Goal: Task Accomplishment & Management: Complete application form

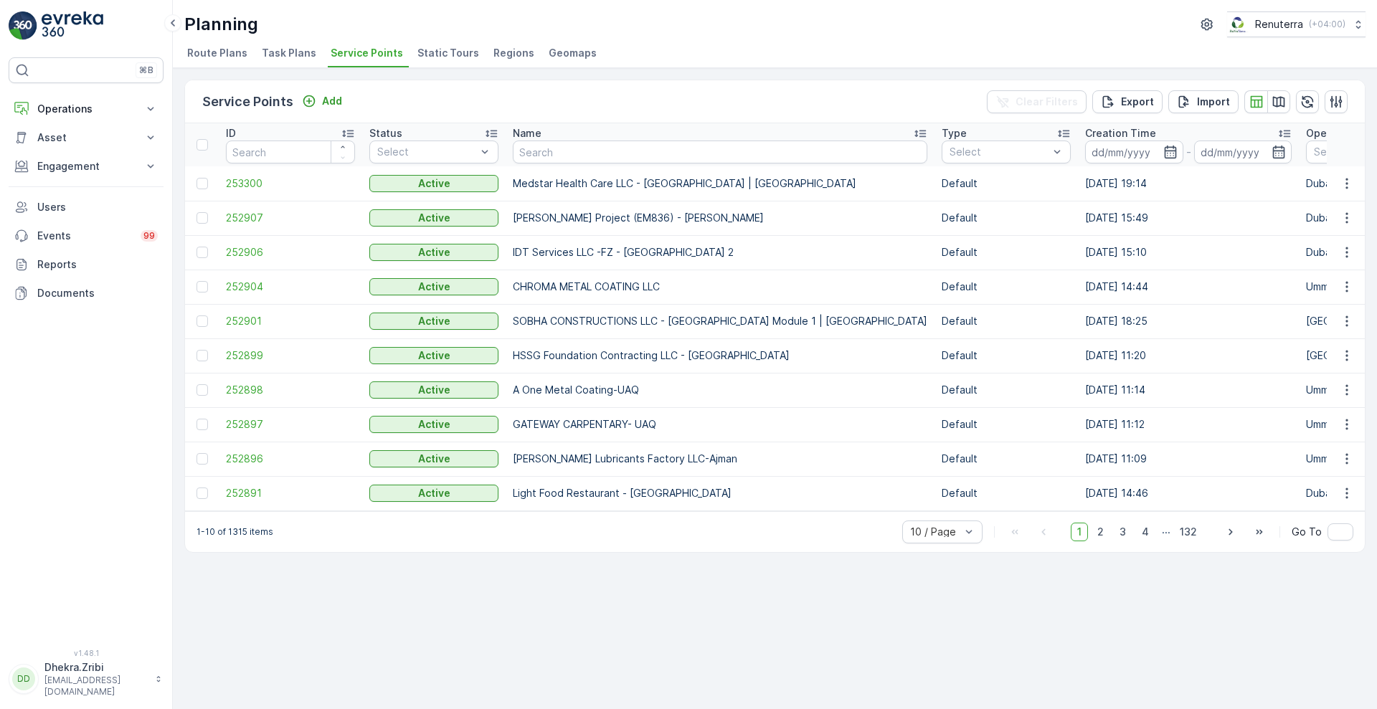
click at [78, 103] on p "Operations" at bounding box center [86, 109] width 98 height 14
click at [45, 164] on link "Routes & Tasks" at bounding box center [97, 174] width 133 height 20
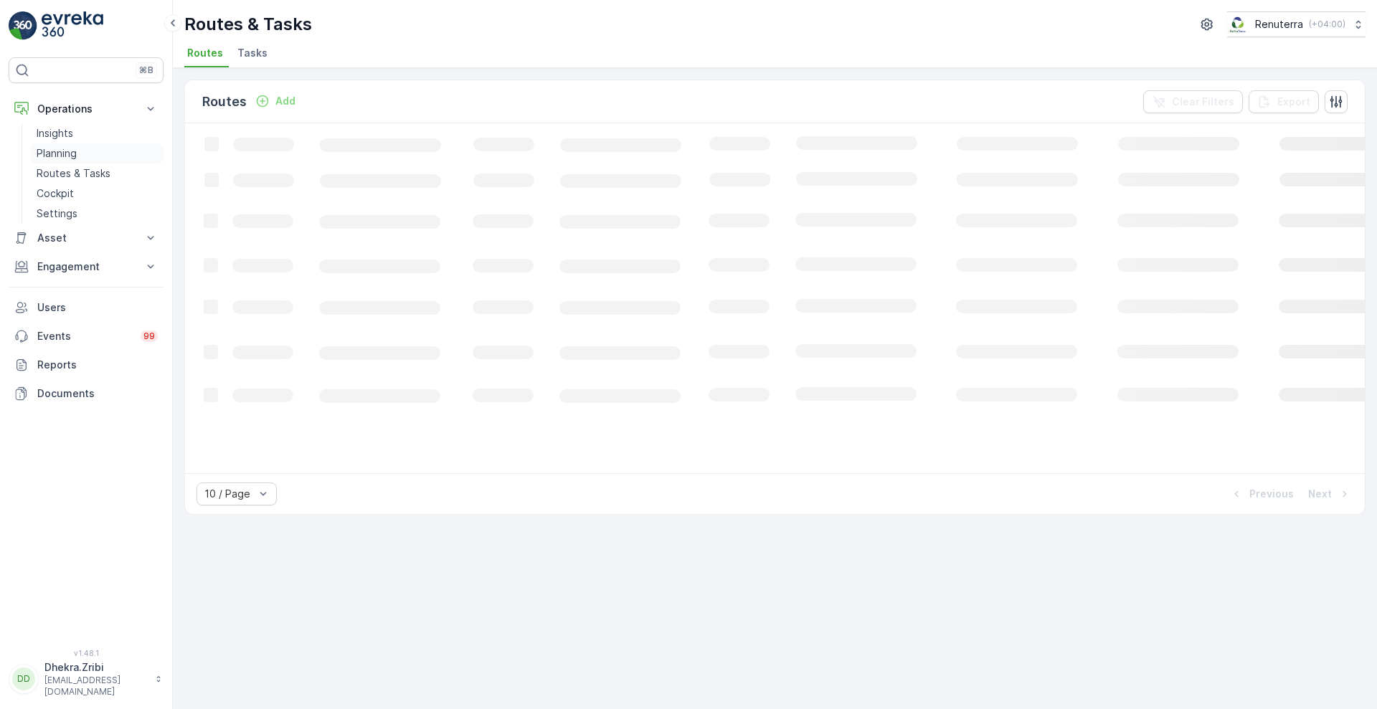
click at [58, 156] on p "Planning" at bounding box center [57, 153] width 40 height 14
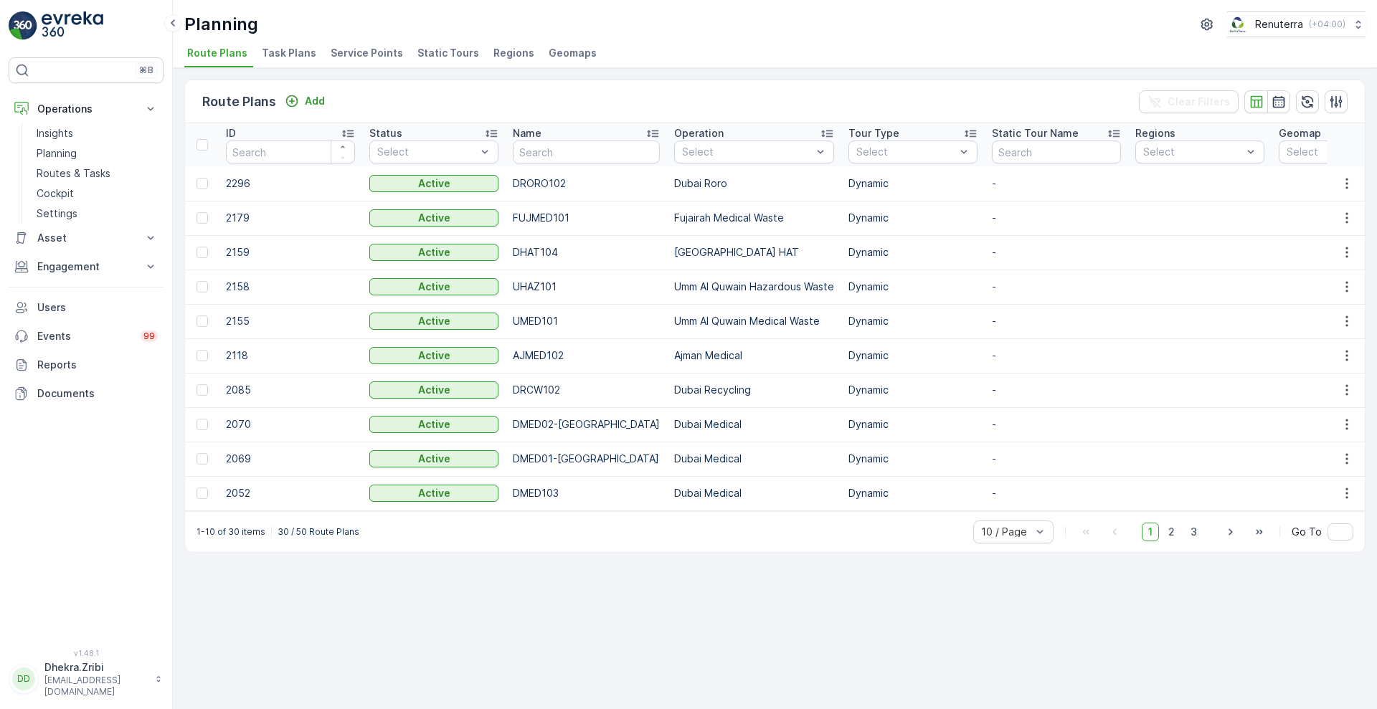
click at [364, 60] on span "Service Points" at bounding box center [367, 53] width 72 height 14
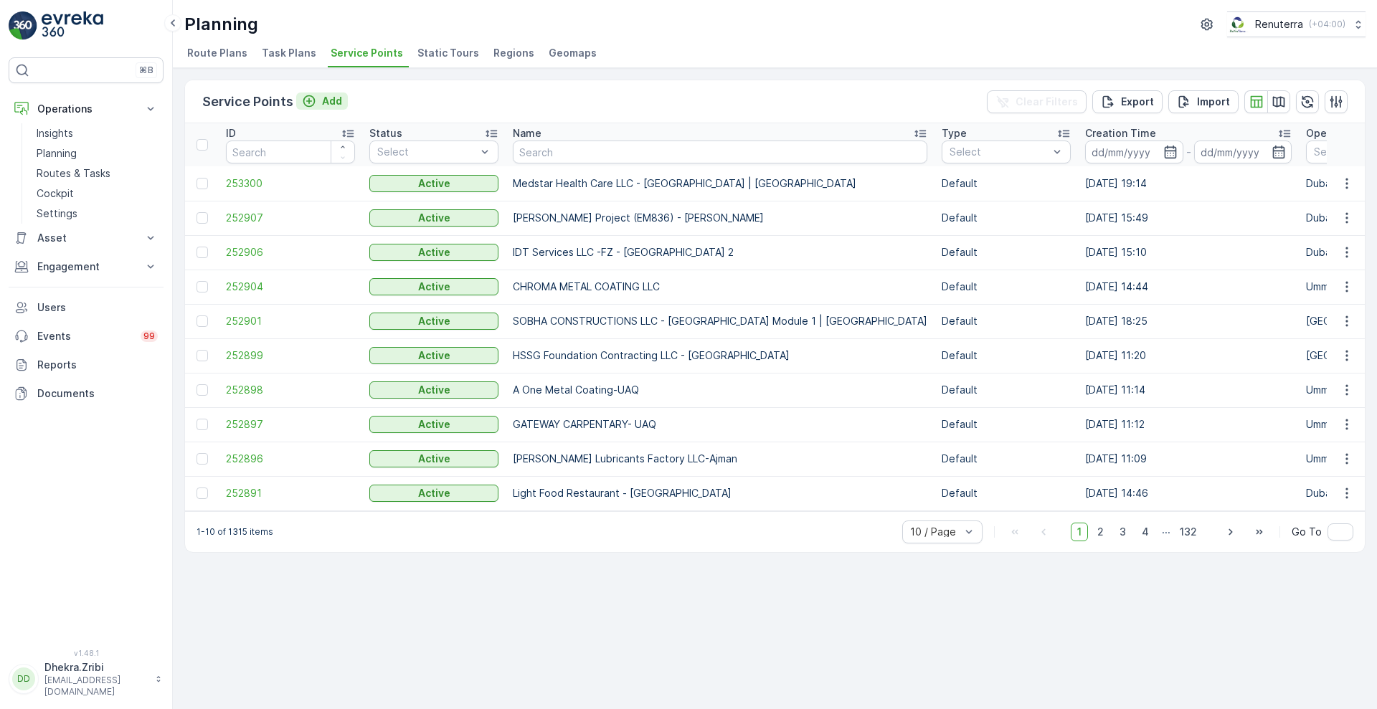
click at [329, 98] on p "Add" at bounding box center [332, 101] width 20 height 14
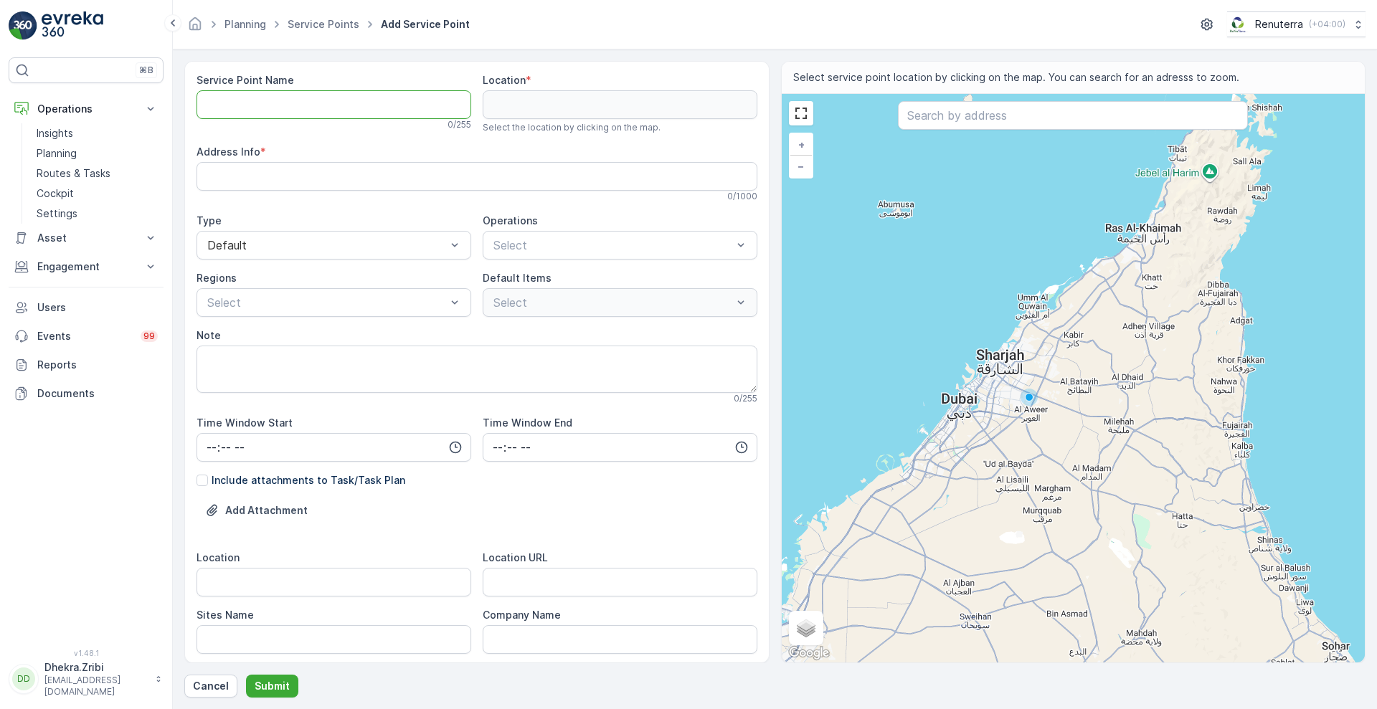
click at [348, 109] on Name "Service Point Name" at bounding box center [334, 104] width 275 height 29
paste Name "SBK Real Estate - [PERSON_NAME] [GEOGRAPHIC_DATA] 4 | [GEOGRAPHIC_DATA]"
type Name "SBK Real Estate - [PERSON_NAME] [GEOGRAPHIC_DATA] 4 | [GEOGRAPHIC_DATA]"
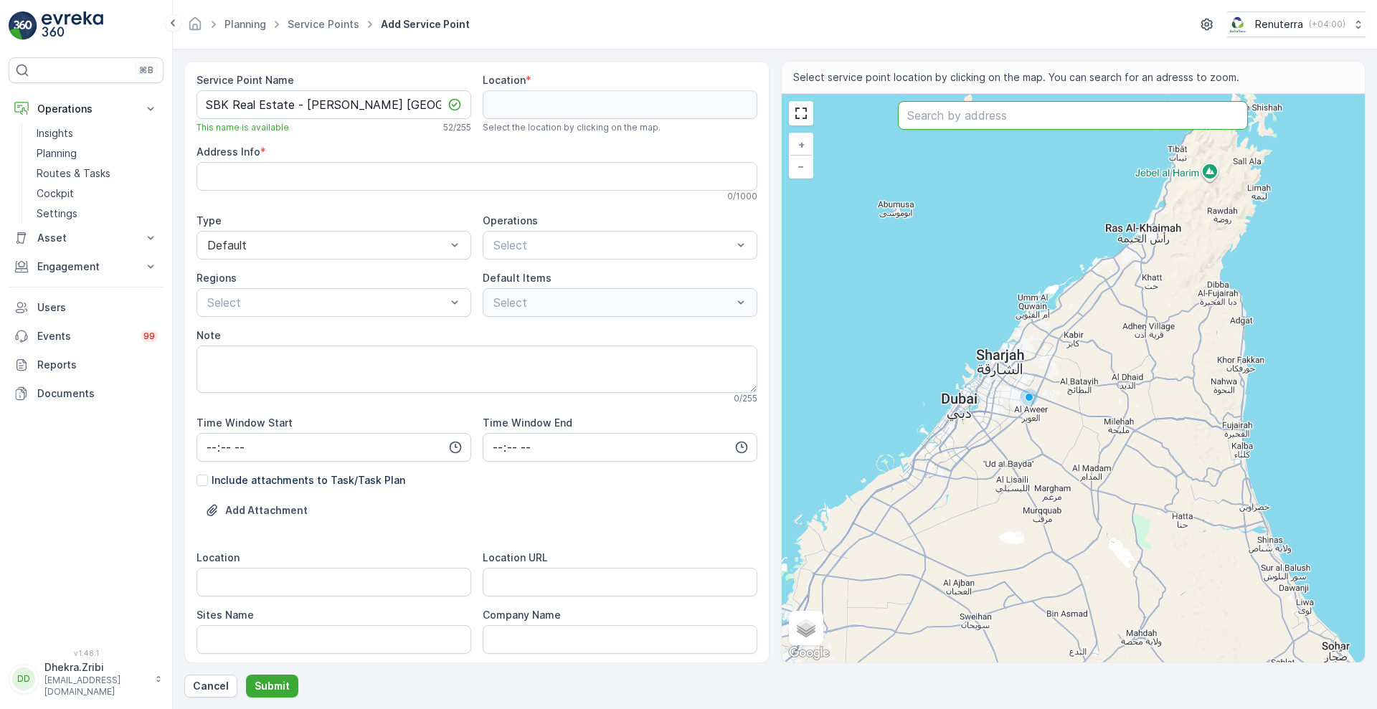
click at [941, 111] on input "text" at bounding box center [1073, 115] width 350 height 29
paste input "Al Nahda 2"
type input "Al Nahda 2"
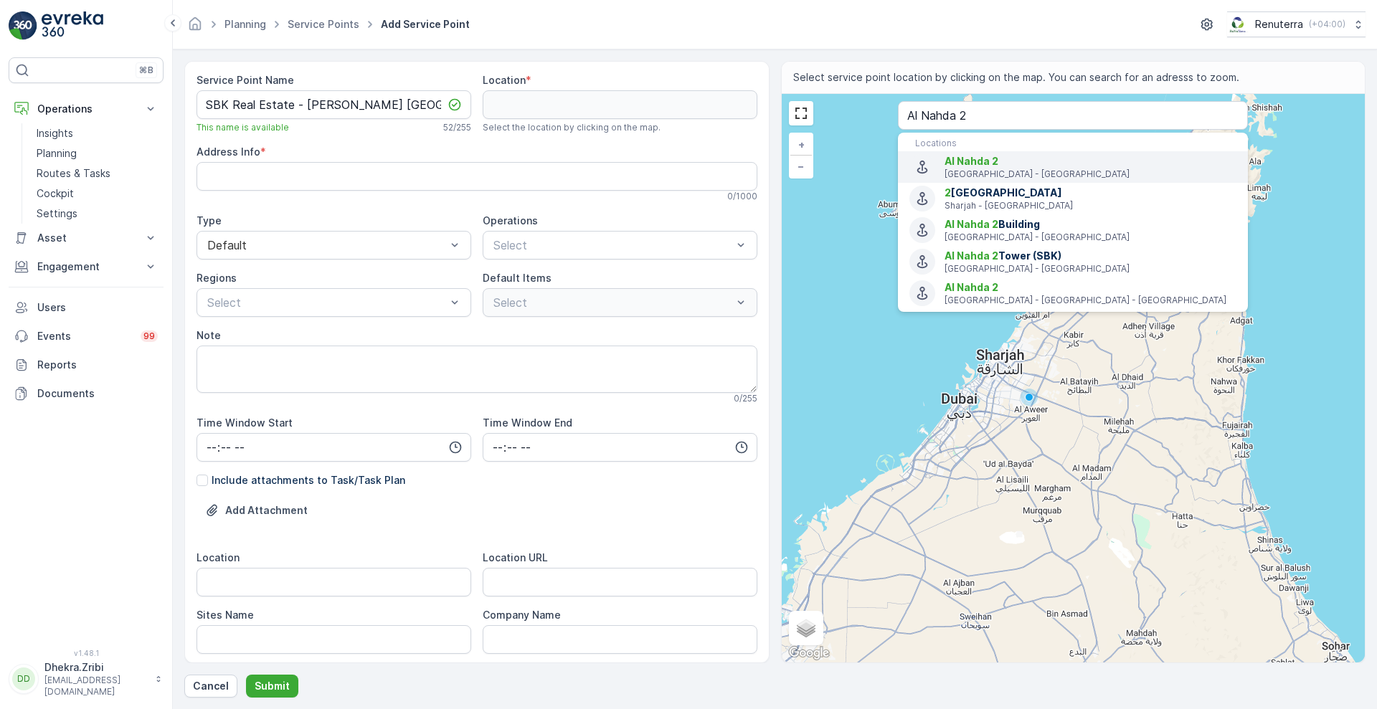
click at [932, 164] on div "Menu" at bounding box center [922, 167] width 26 height 26
type input "25.2888084,55.37796290000001"
type Info "Al Nahda - Al Nahda 2 - [GEOGRAPHIC_DATA] - [GEOGRAPHIC_DATA]"
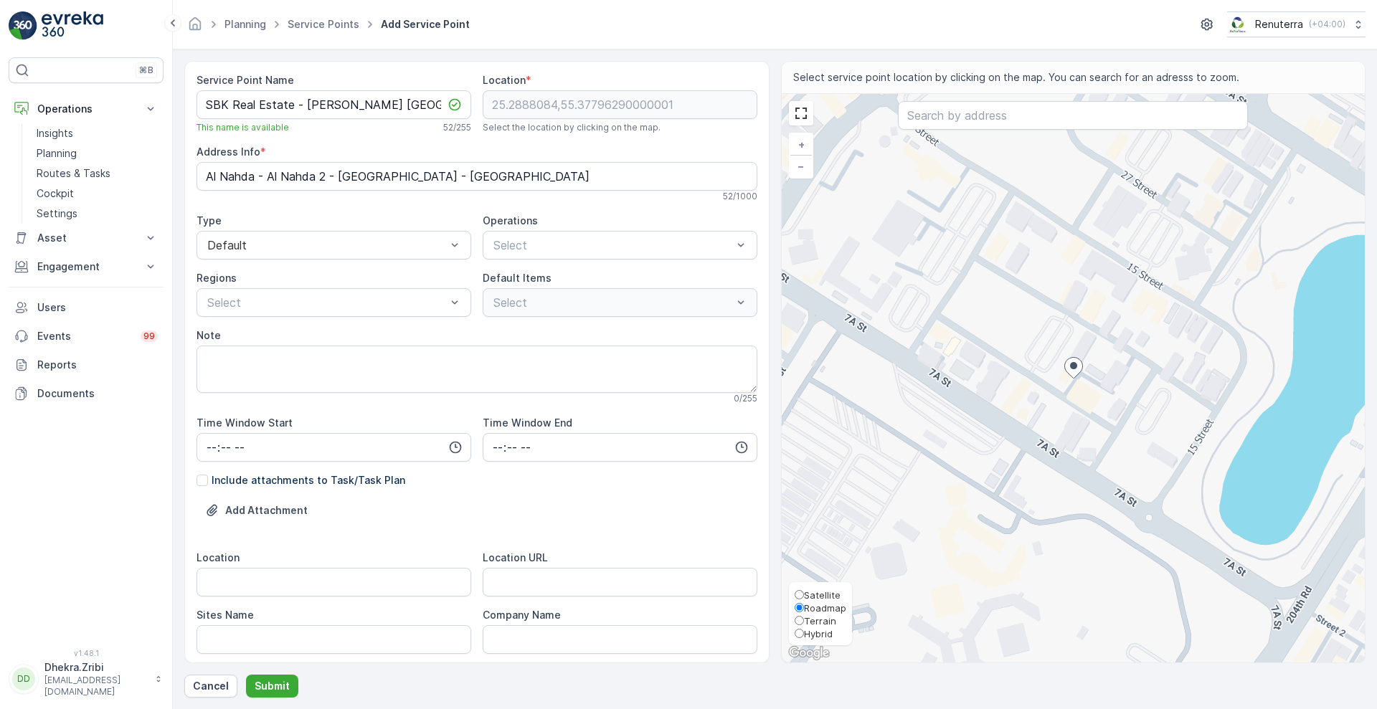
click at [823, 597] on span "Satellite" at bounding box center [822, 595] width 37 height 11
click at [804, 597] on input "Satellite" at bounding box center [799, 594] width 9 height 9
radio input "true"
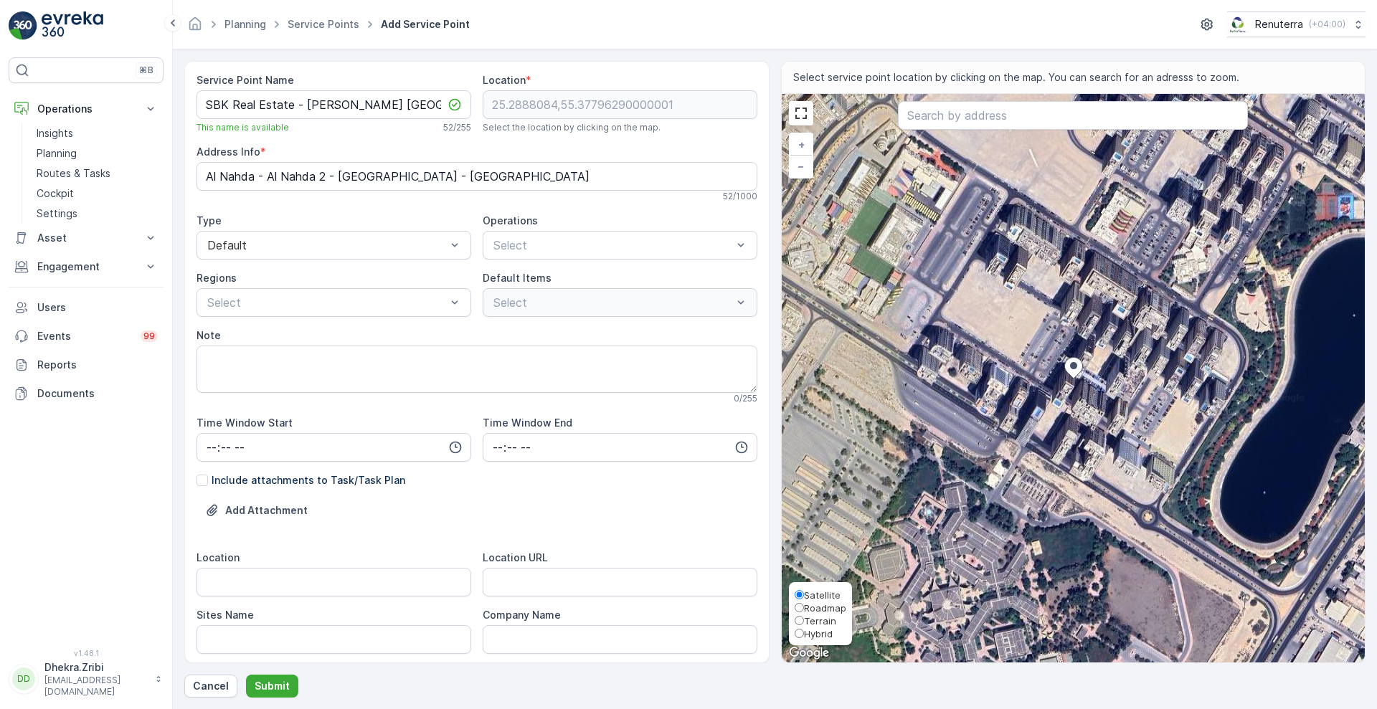
click at [817, 606] on span "Roadmap" at bounding box center [825, 607] width 42 height 11
click at [804, 606] on input "Roadmap" at bounding box center [799, 607] width 9 height 9
radio input "true"
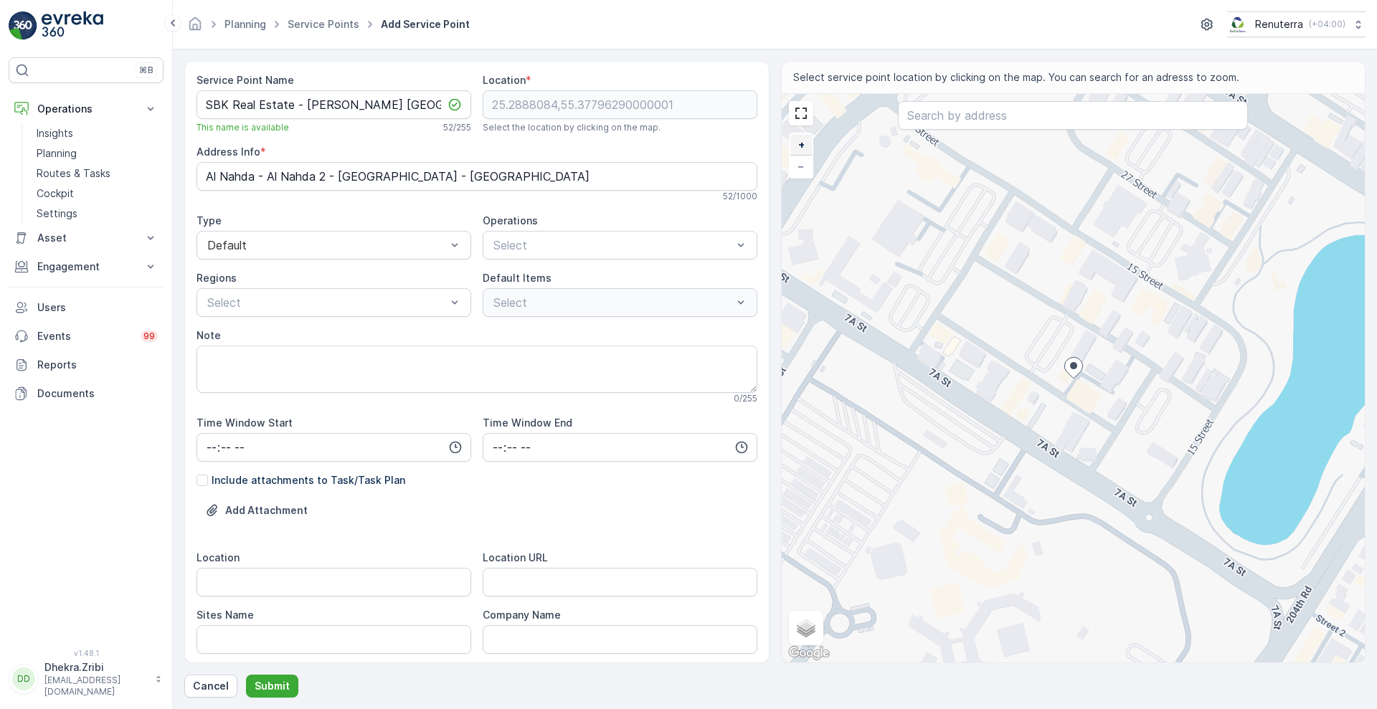
click at [805, 148] on link "+" at bounding box center [801, 145] width 22 height 22
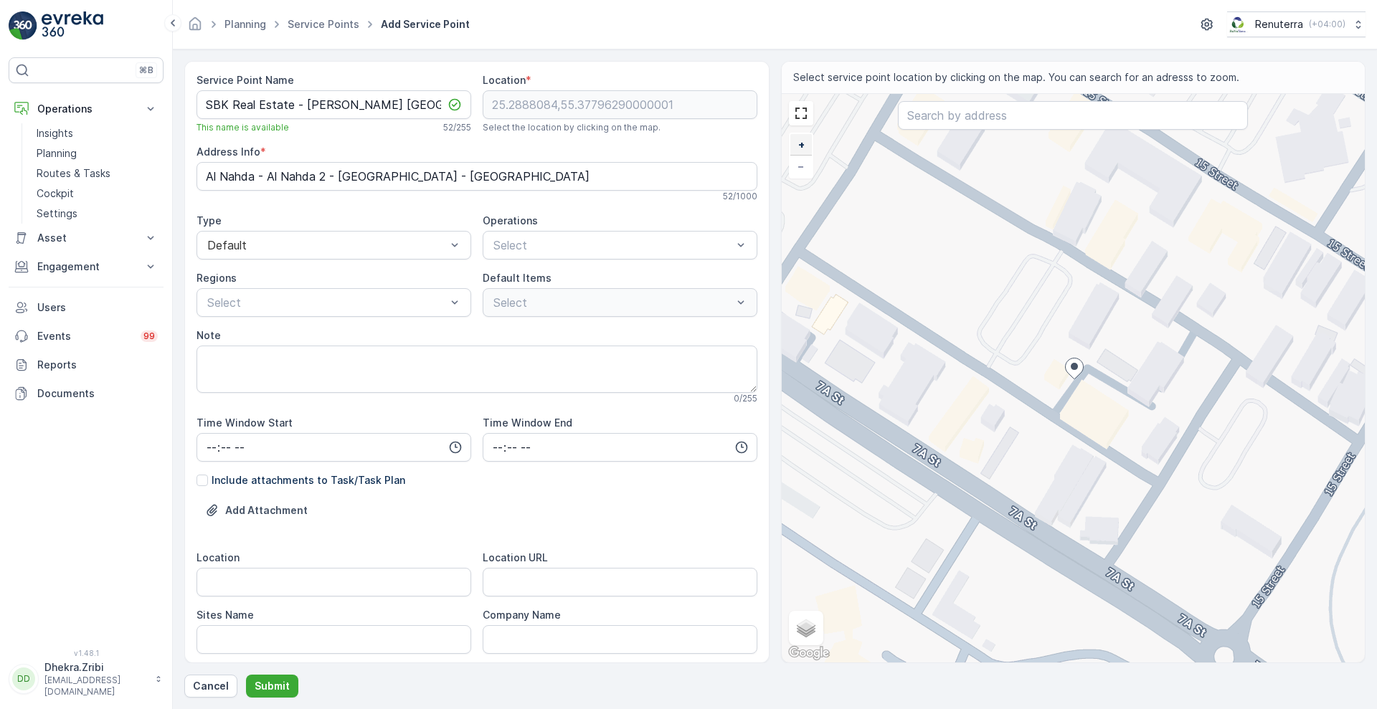
click at [805, 148] on link "+" at bounding box center [801, 145] width 22 height 22
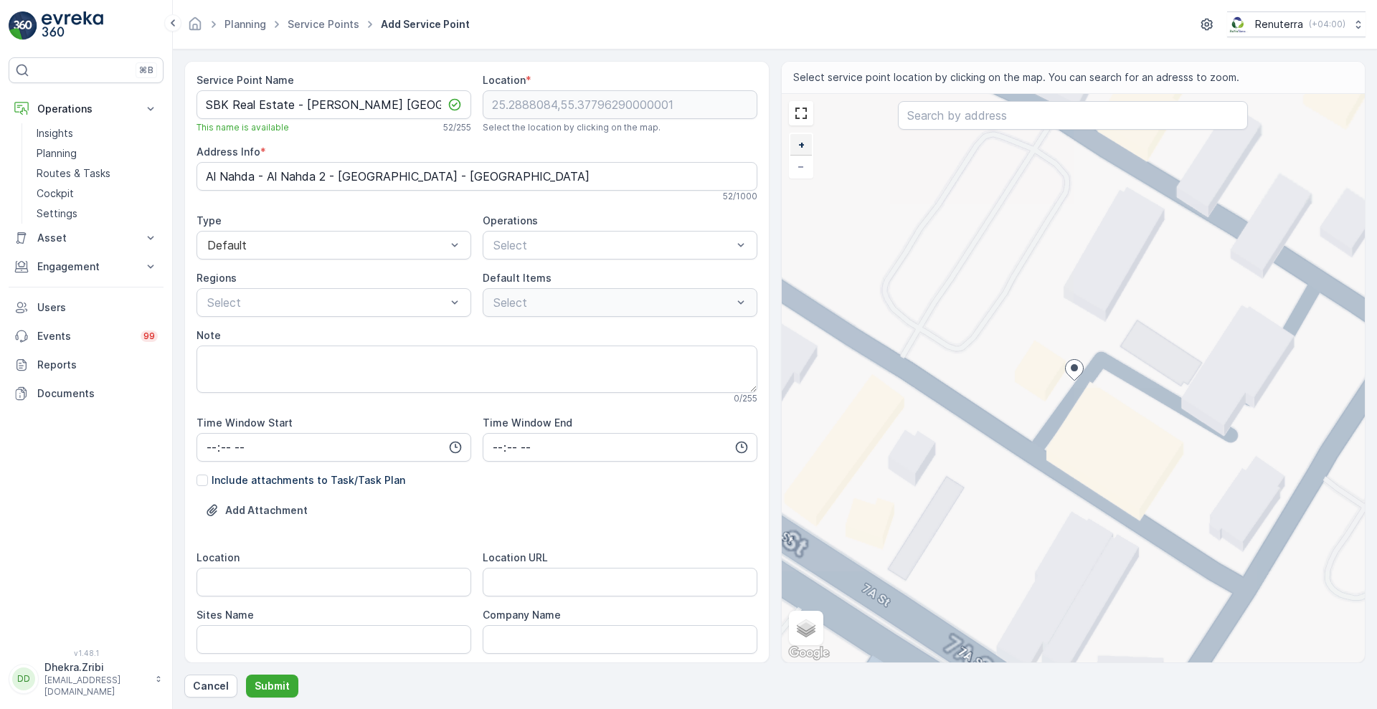
click at [805, 148] on link "+" at bounding box center [801, 145] width 22 height 22
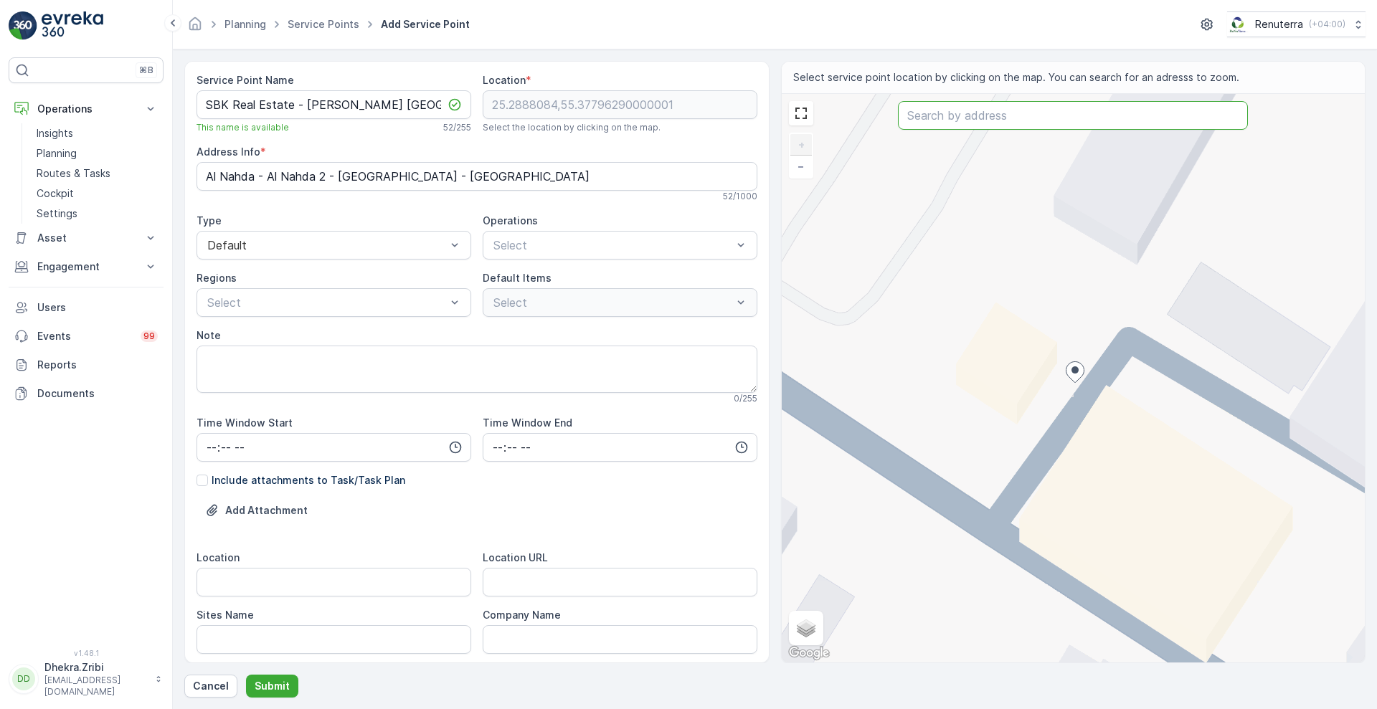
click at [976, 109] on input "text" at bounding box center [1073, 115] width 350 height 29
paste input "STEM Land Education Center"
type input "STEM Land Education Center"
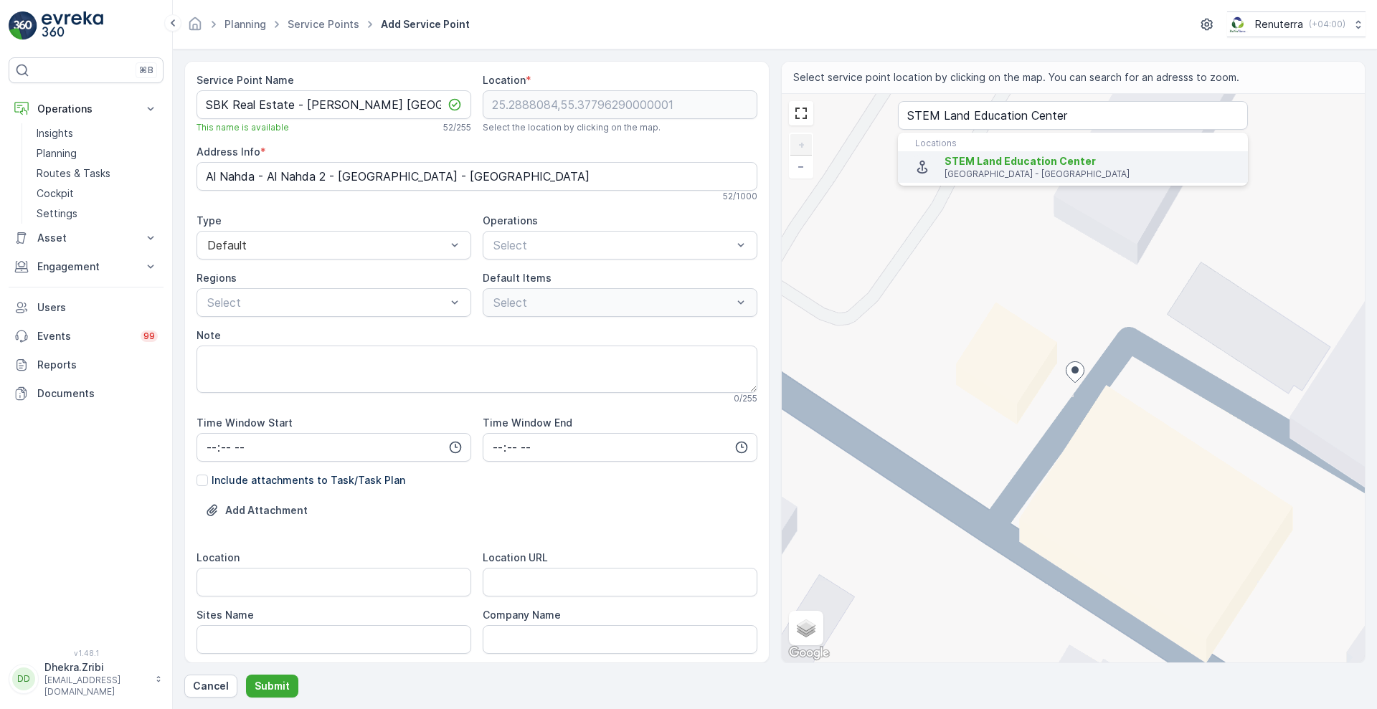
click at [978, 163] on span "STEM Land Education Center" at bounding box center [1020, 161] width 151 height 12
type input "25.2877242,55.3694166"
type Info "79Q9+3QM - Al Nahda - Al Nahda 2 - [GEOGRAPHIC_DATA] - [GEOGRAPHIC_DATA]"
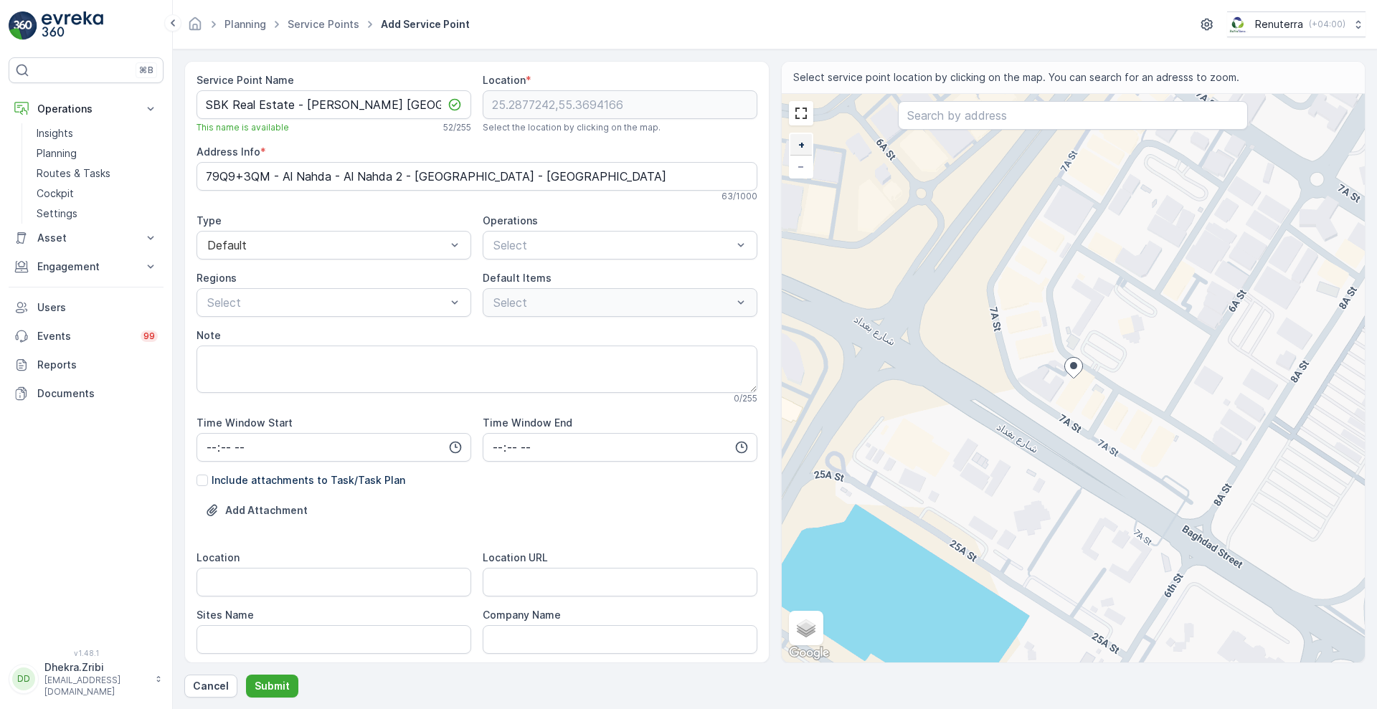
click at [800, 140] on span "+" at bounding box center [801, 144] width 6 height 12
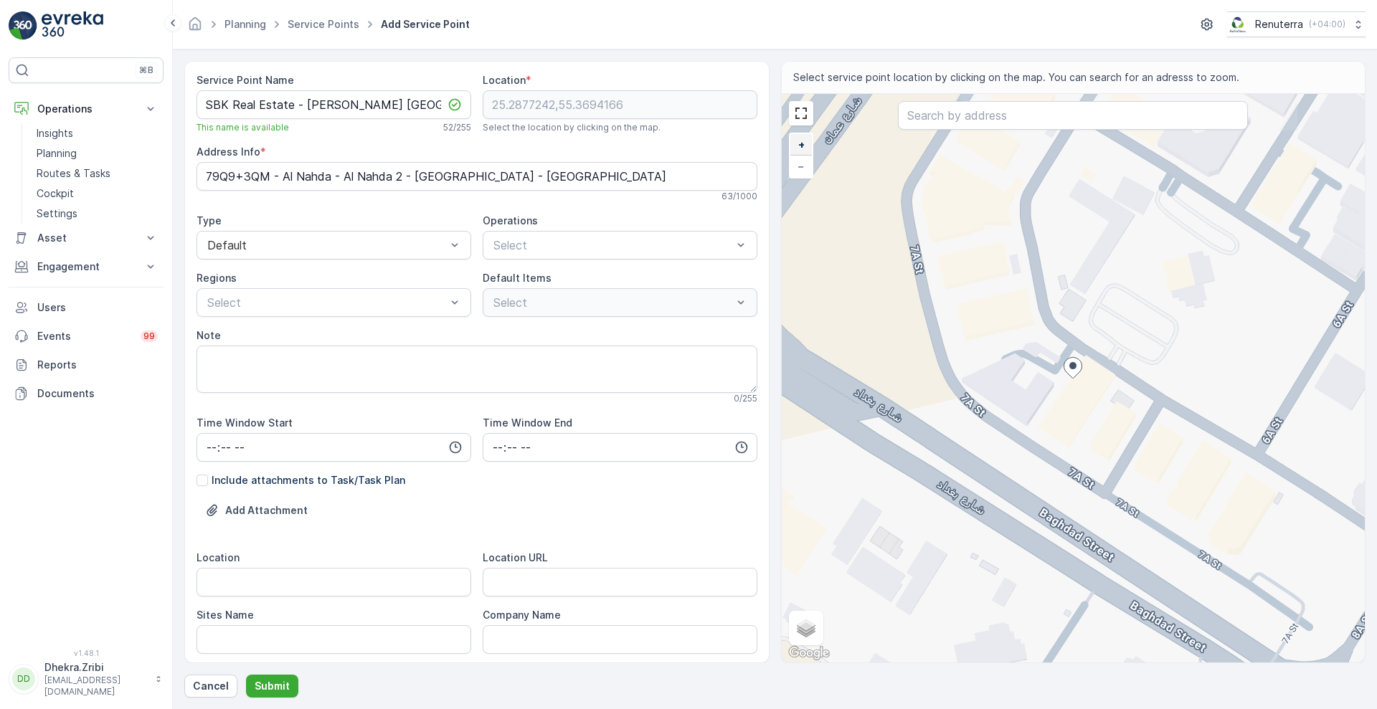
click at [800, 140] on span "+" at bounding box center [801, 144] width 6 height 12
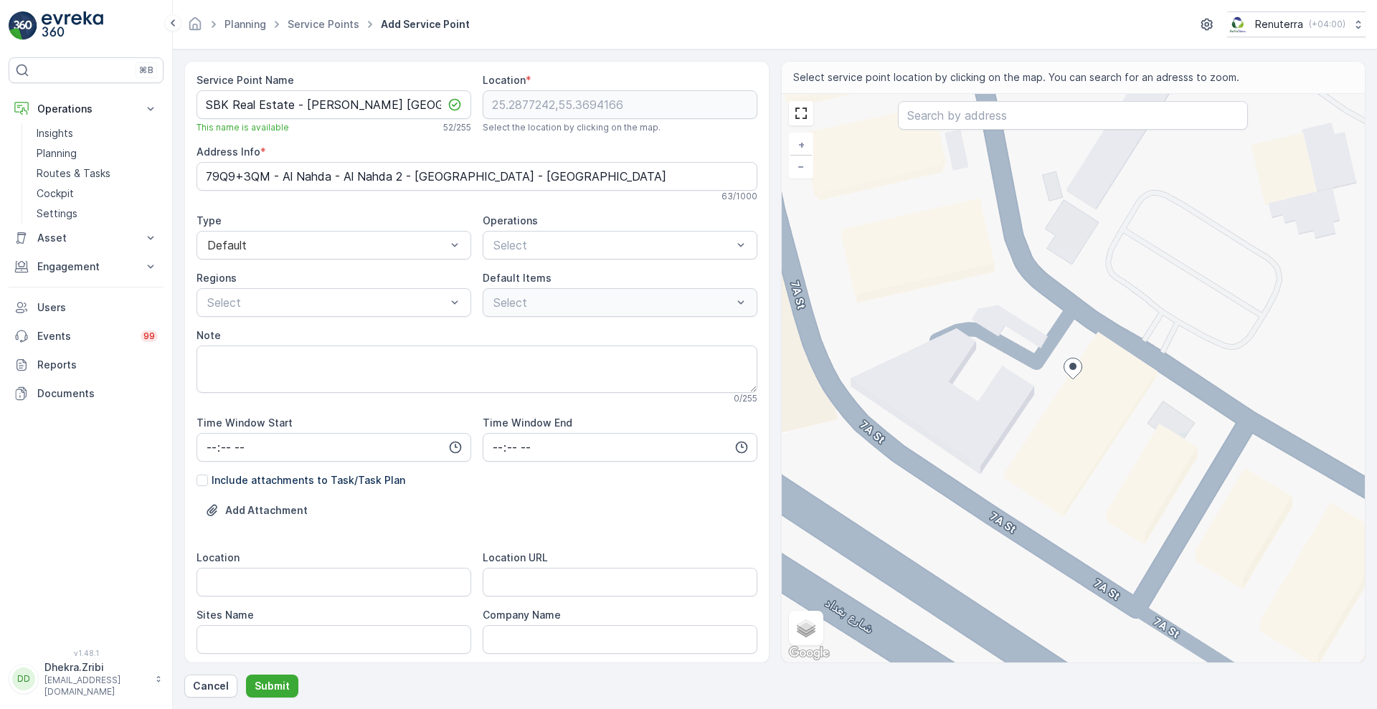
click at [1064, 410] on div "+ − Satellite Roadmap Terrain Hybrid Leaflet Keyboard shortcuts Map Data Map da…" at bounding box center [1074, 378] width 584 height 569
type input "25.28762205792695,55.36938449046182"
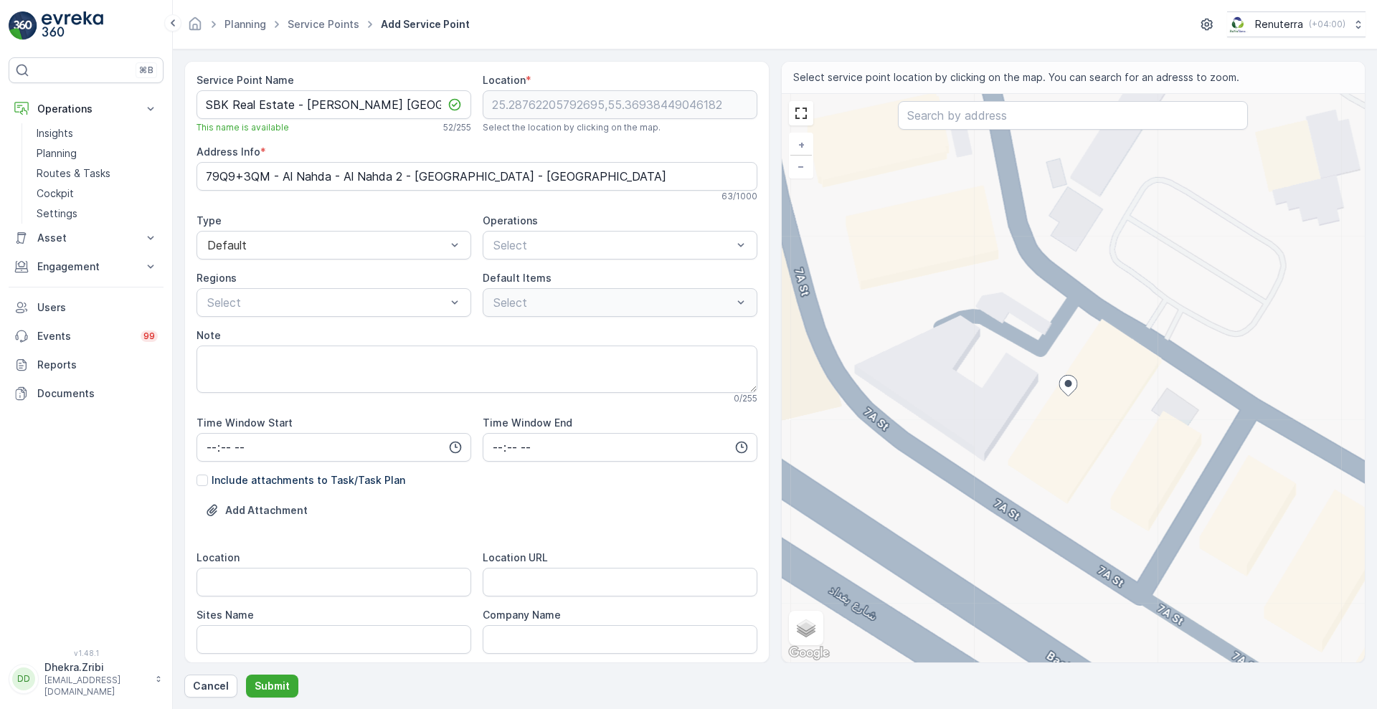
type Info "Al Nahda 2 Building - [GEOGRAPHIC_DATA] - [GEOGRAPHIC_DATA] 2 - [GEOGRAPHIC_DAT…"
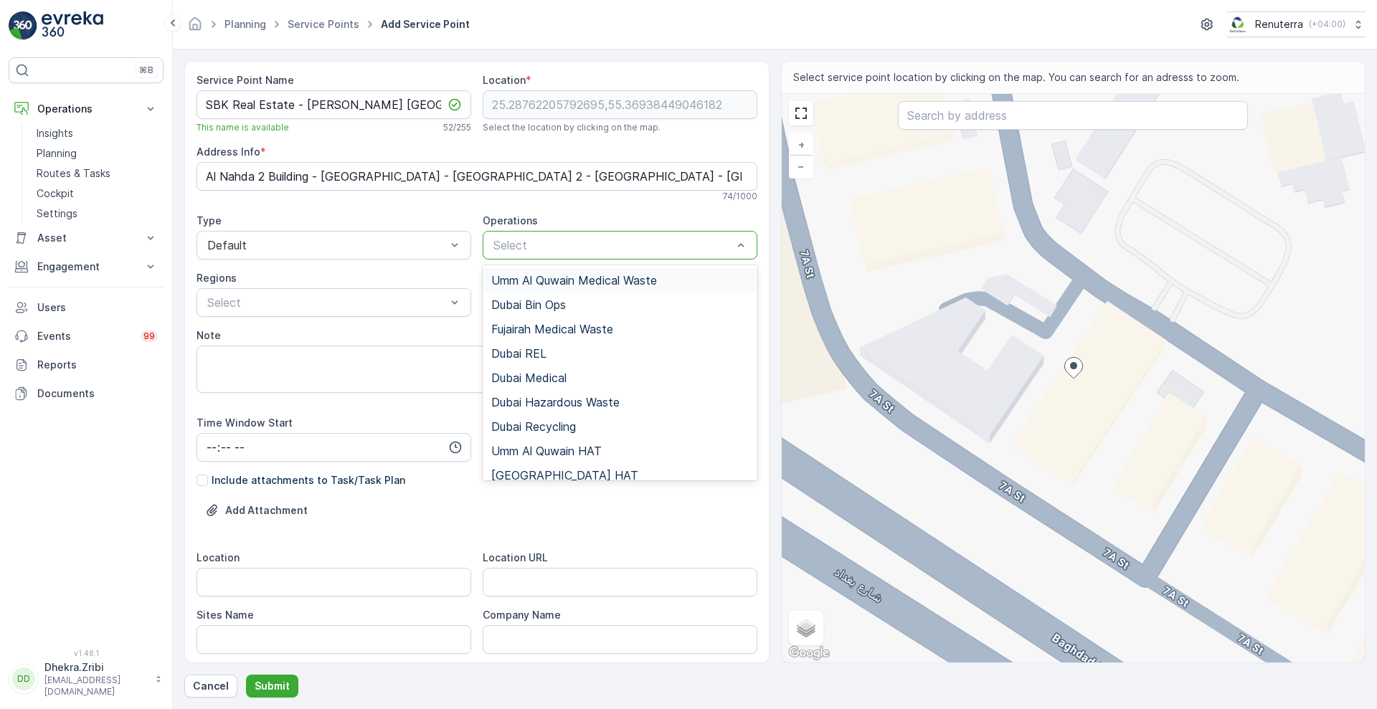
click at [532, 240] on div at bounding box center [613, 245] width 242 height 13
click at [515, 345] on div "Dubai REL" at bounding box center [620, 353] width 275 height 24
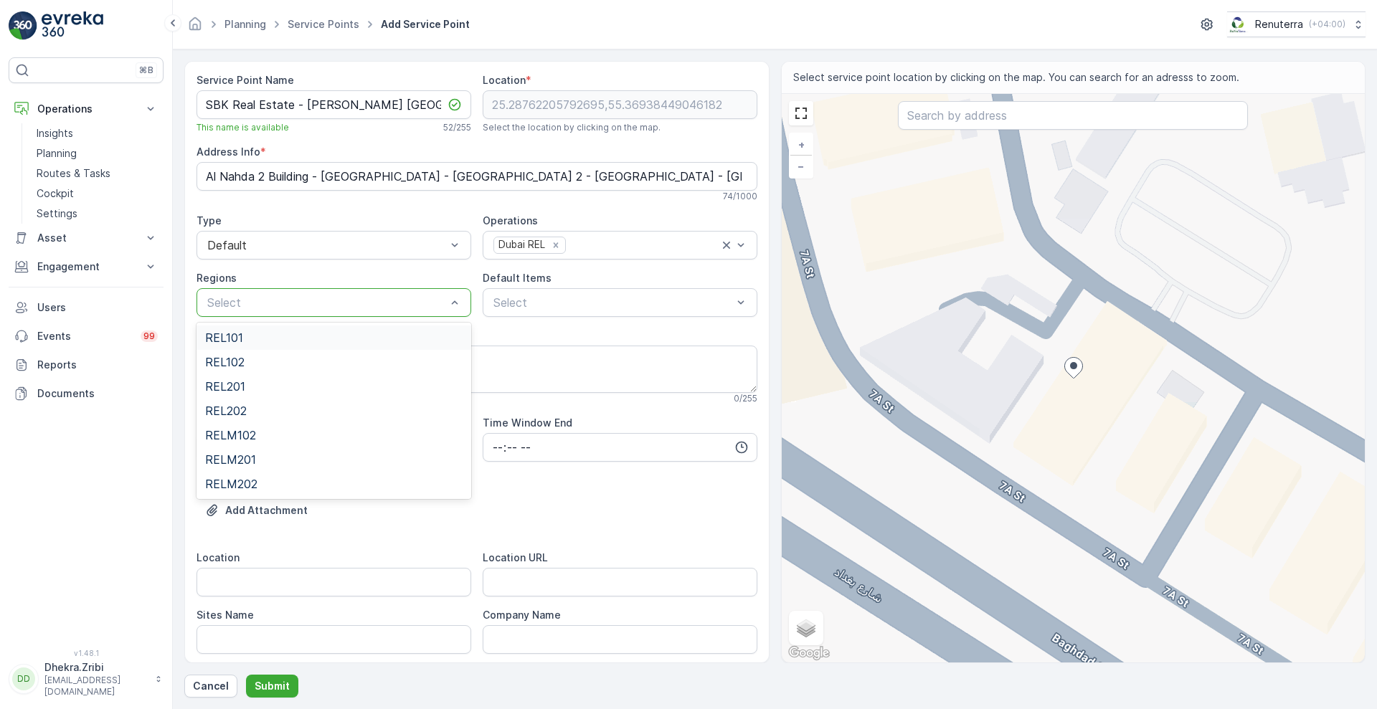
click at [389, 305] on div at bounding box center [327, 302] width 242 height 13
click at [245, 410] on span "REL202" at bounding box center [226, 410] width 42 height 13
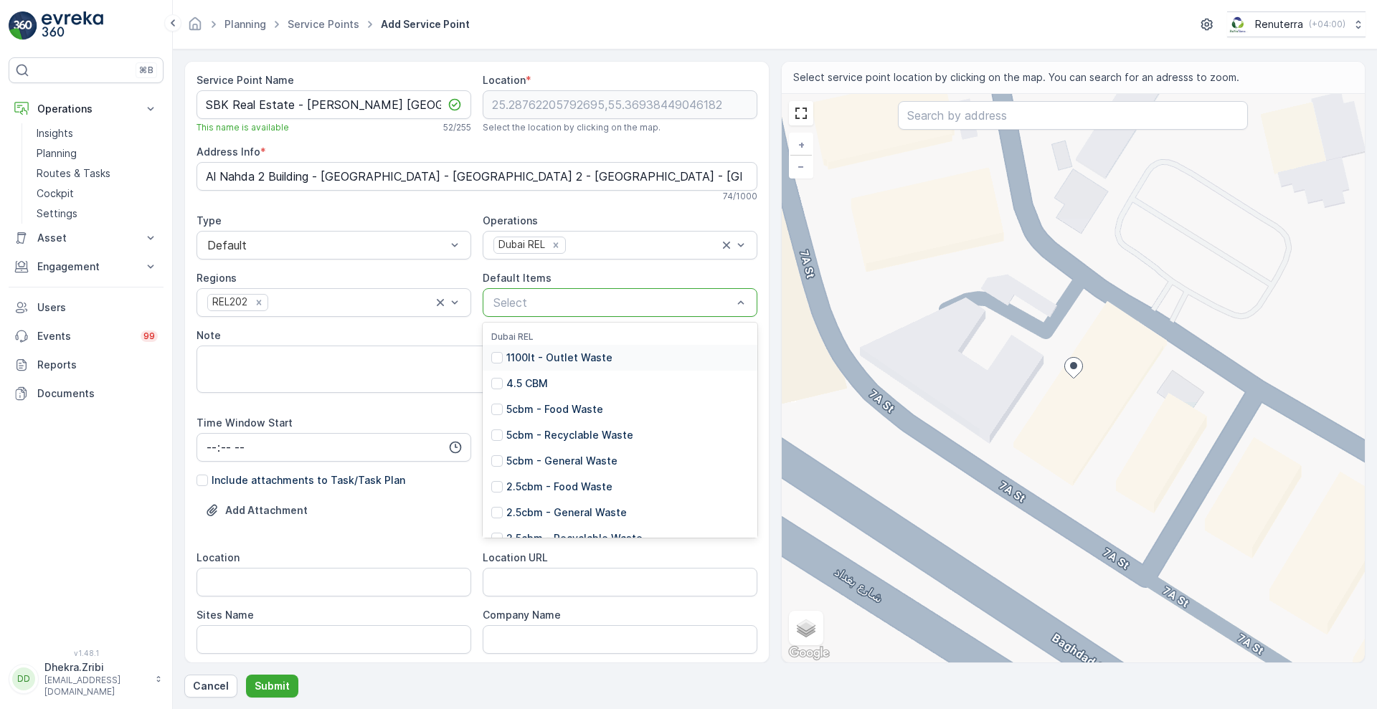
click at [581, 303] on div at bounding box center [613, 302] width 242 height 13
click at [520, 513] on p "2.5cbm - General Waste" at bounding box center [566, 513] width 120 height 14
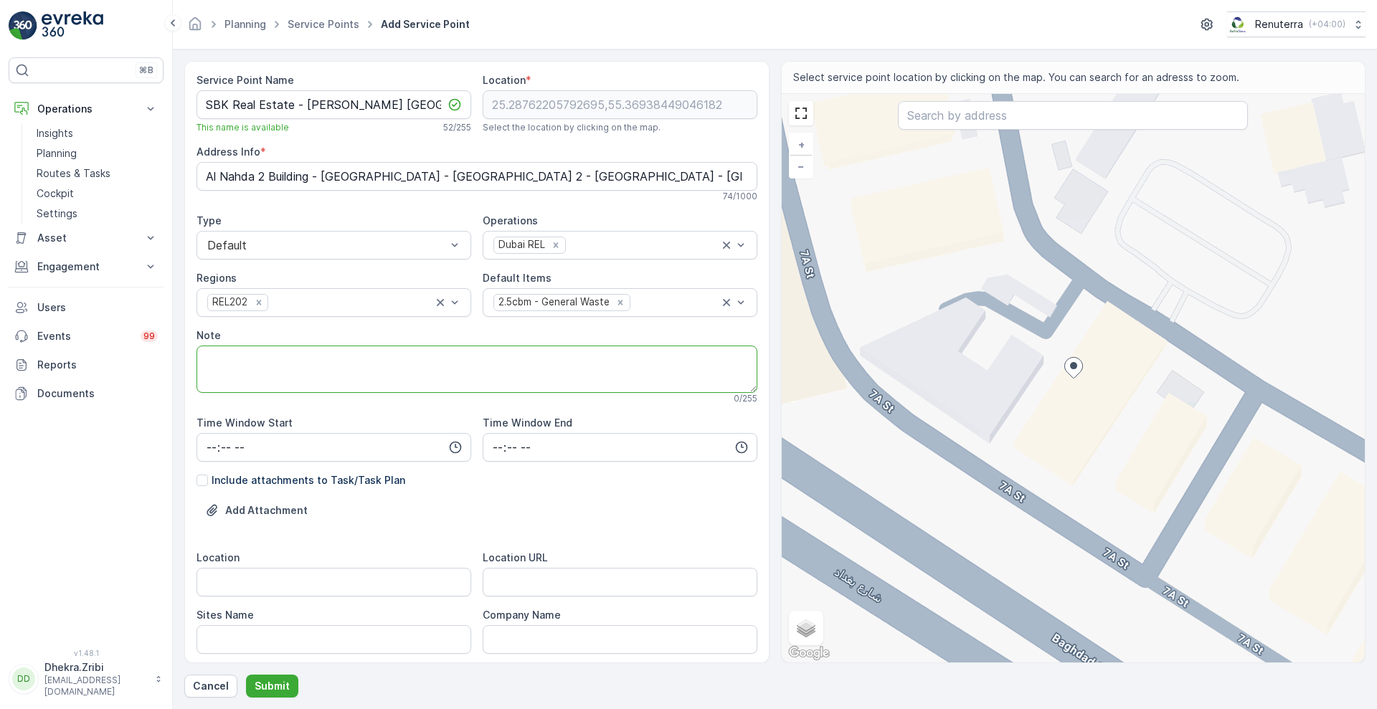
click at [234, 349] on textarea "Note" at bounding box center [477, 369] width 561 height 47
paste textarea "‎[PHONE_NUMBER]"
type textarea "POC - ‎[PHONE_NUMBER]"
click at [520, 534] on div "Add Attachment" at bounding box center [477, 519] width 561 height 40
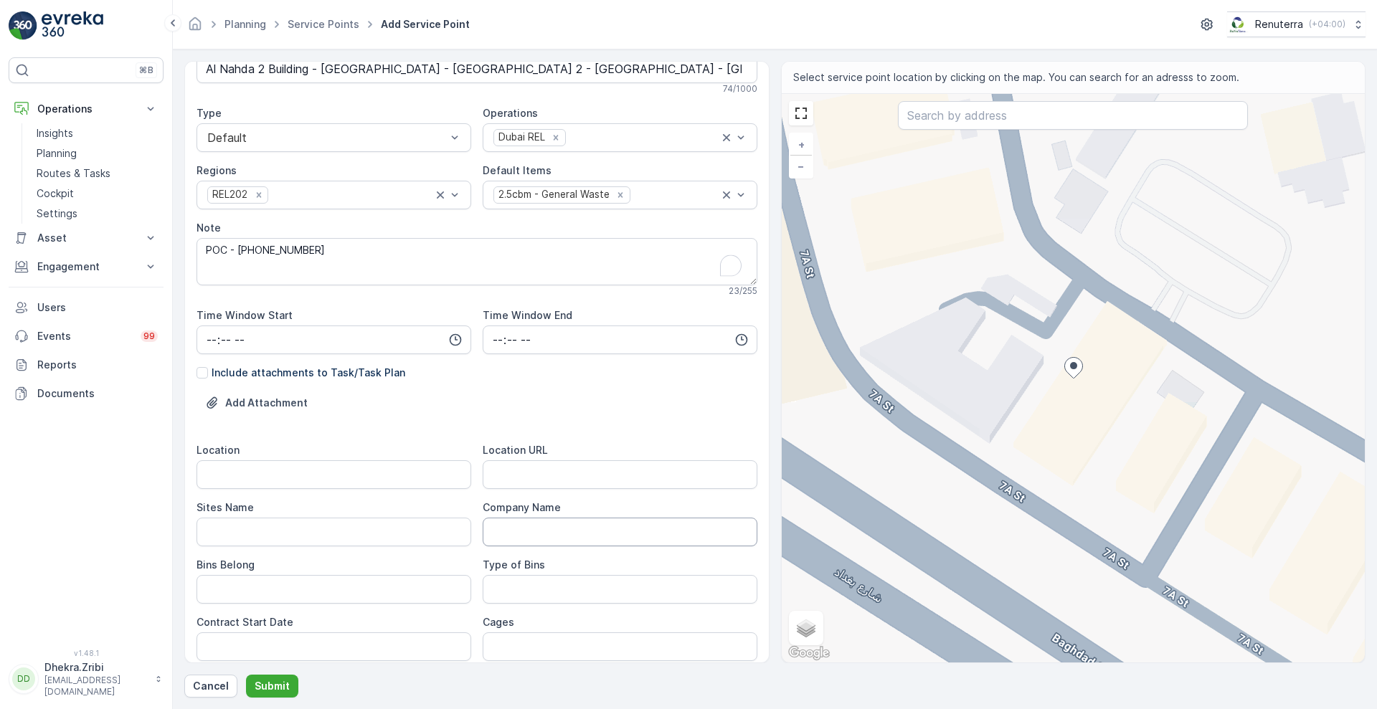
scroll to position [143, 0]
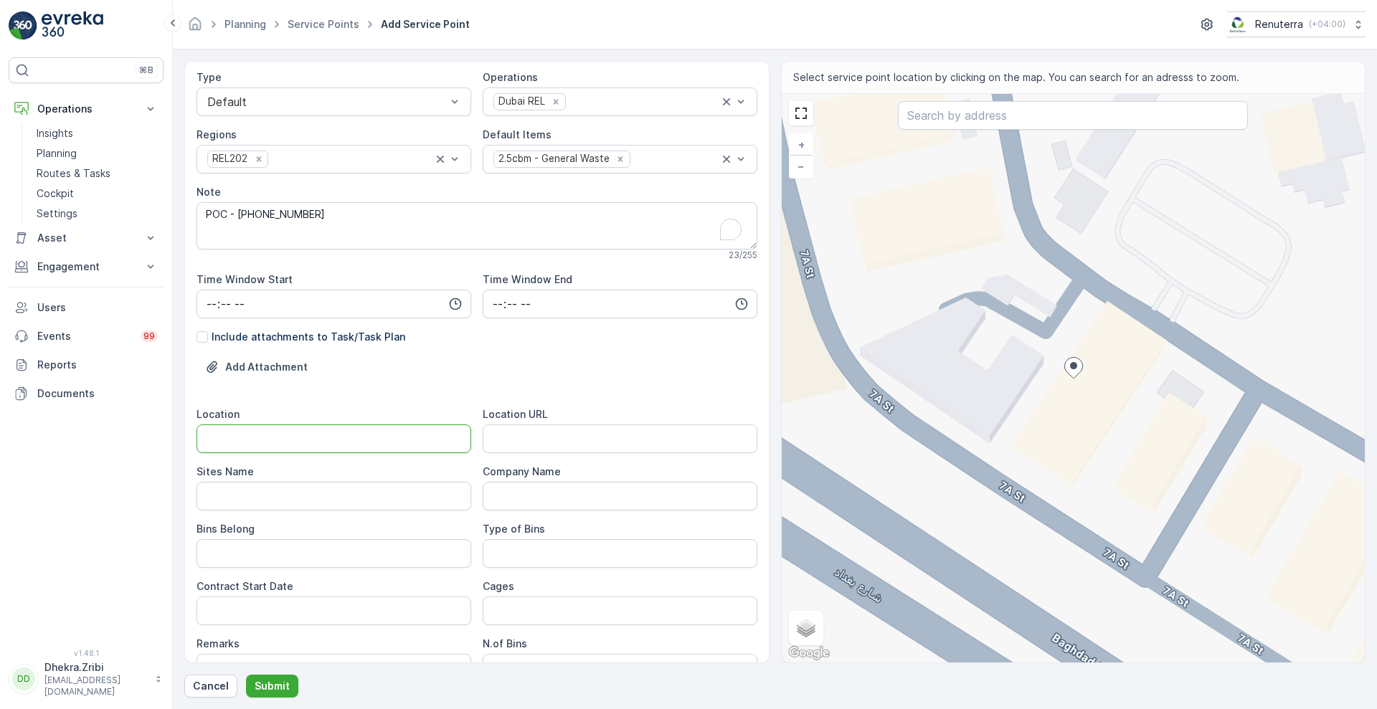
click at [397, 430] on input "Location" at bounding box center [334, 439] width 275 height 29
type input "Al Nahda"
click at [273, 445] on input "Al Nahda" at bounding box center [334, 439] width 275 height 29
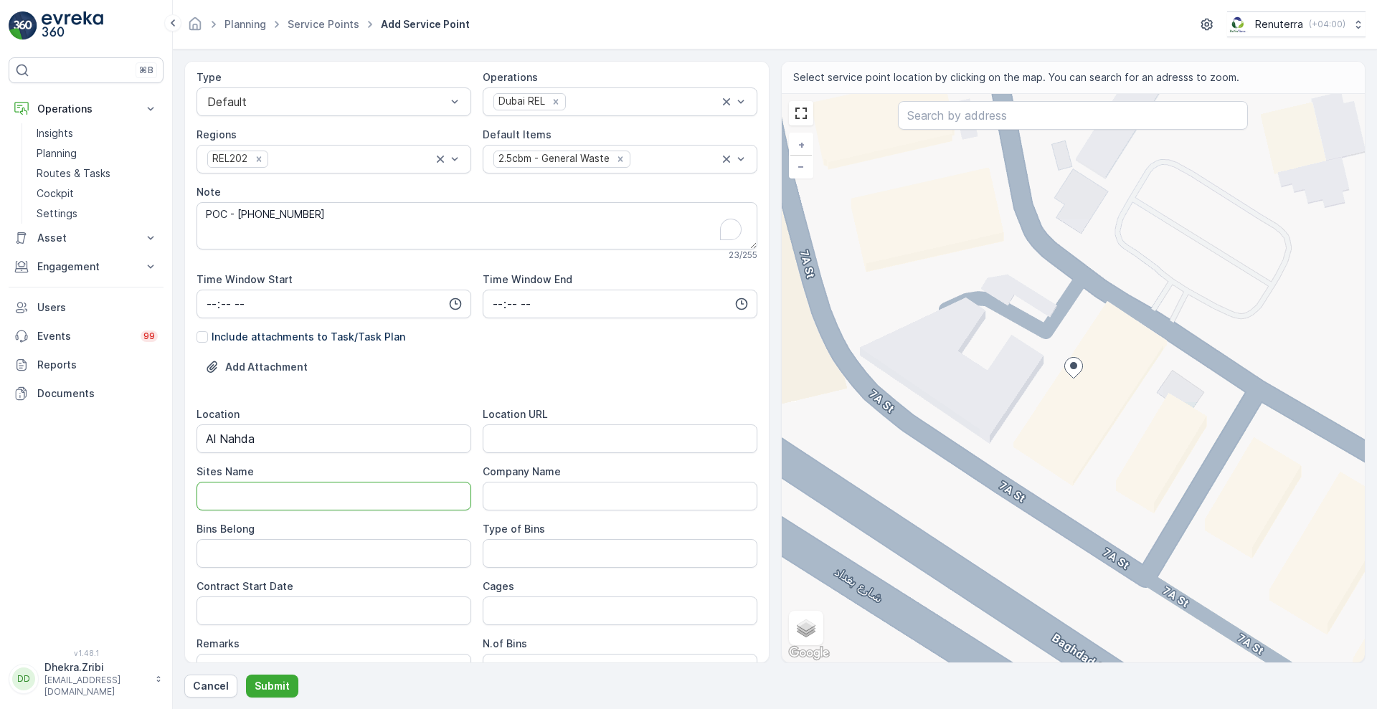
click at [227, 498] on Name "Sites Name" at bounding box center [334, 496] width 275 height 29
paste Name "Al Nahda"
type Name "Al Nahda"
click at [609, 432] on URL "Location URL" at bounding box center [620, 439] width 275 height 29
paste URL "[URL][DOMAIN_NAME]"
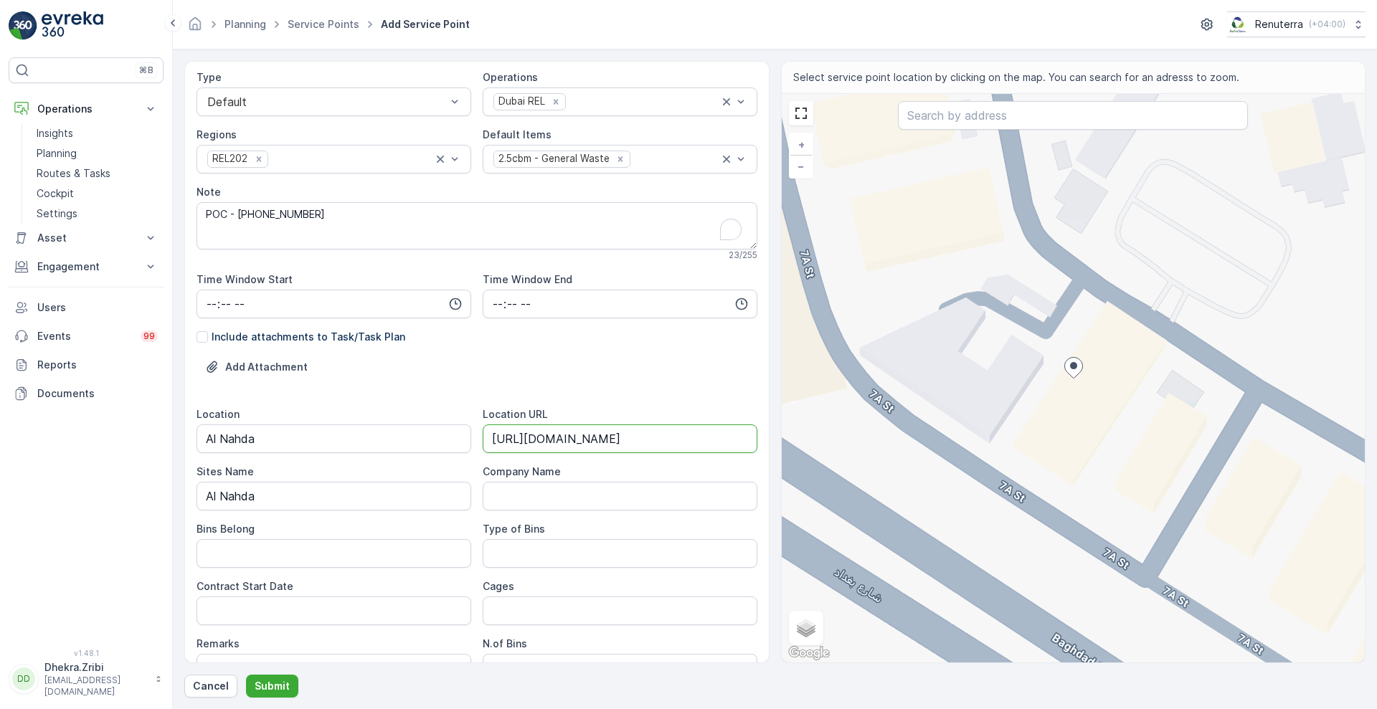
scroll to position [0, 13]
type URL "[URL][DOMAIN_NAME]"
click at [306, 553] on Belong "Bins Belong" at bounding box center [334, 553] width 275 height 29
type Belong "Client"
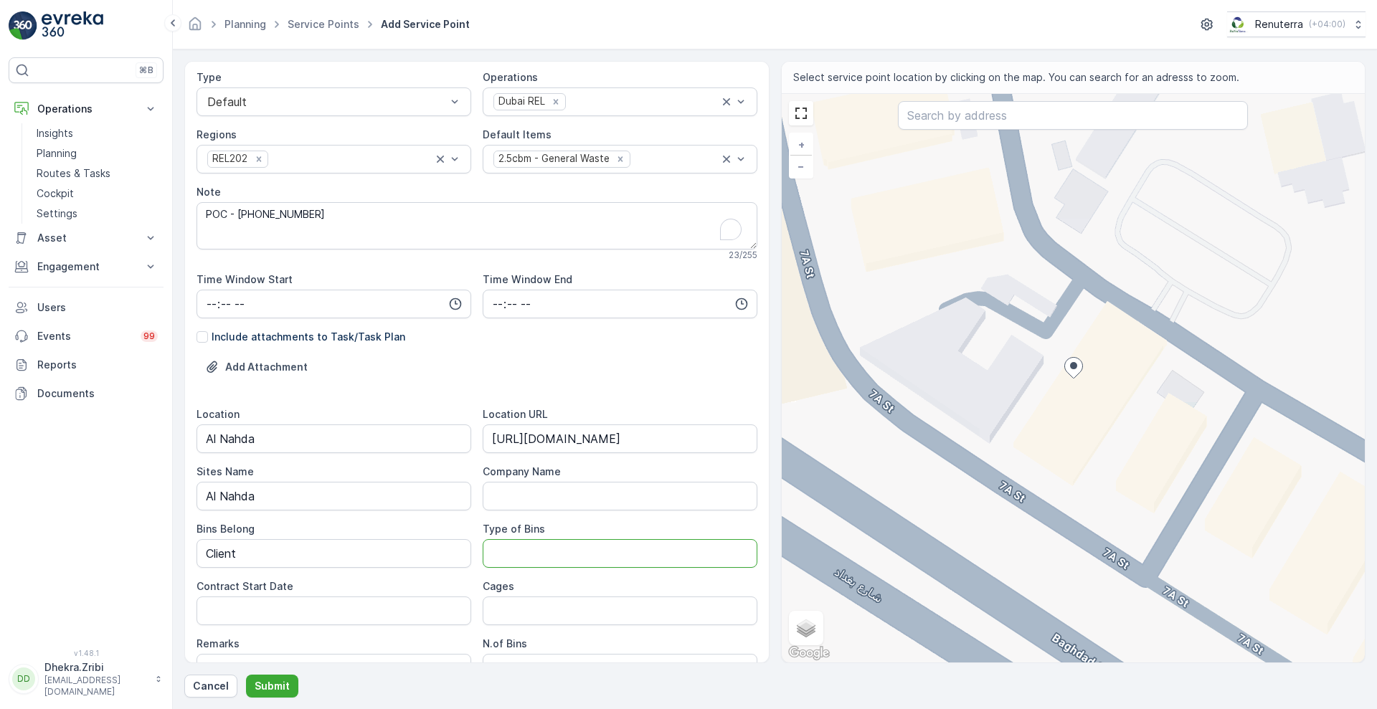
click at [518, 547] on Bins "Type of Bins" at bounding box center [620, 553] width 275 height 29
click at [493, 554] on Bins "2.5 CBM" at bounding box center [620, 553] width 275 height 29
type Bins "2.5 CBM"
click at [371, 623] on Date "Contract Start Date" at bounding box center [334, 611] width 275 height 29
type Date "[DATE]"
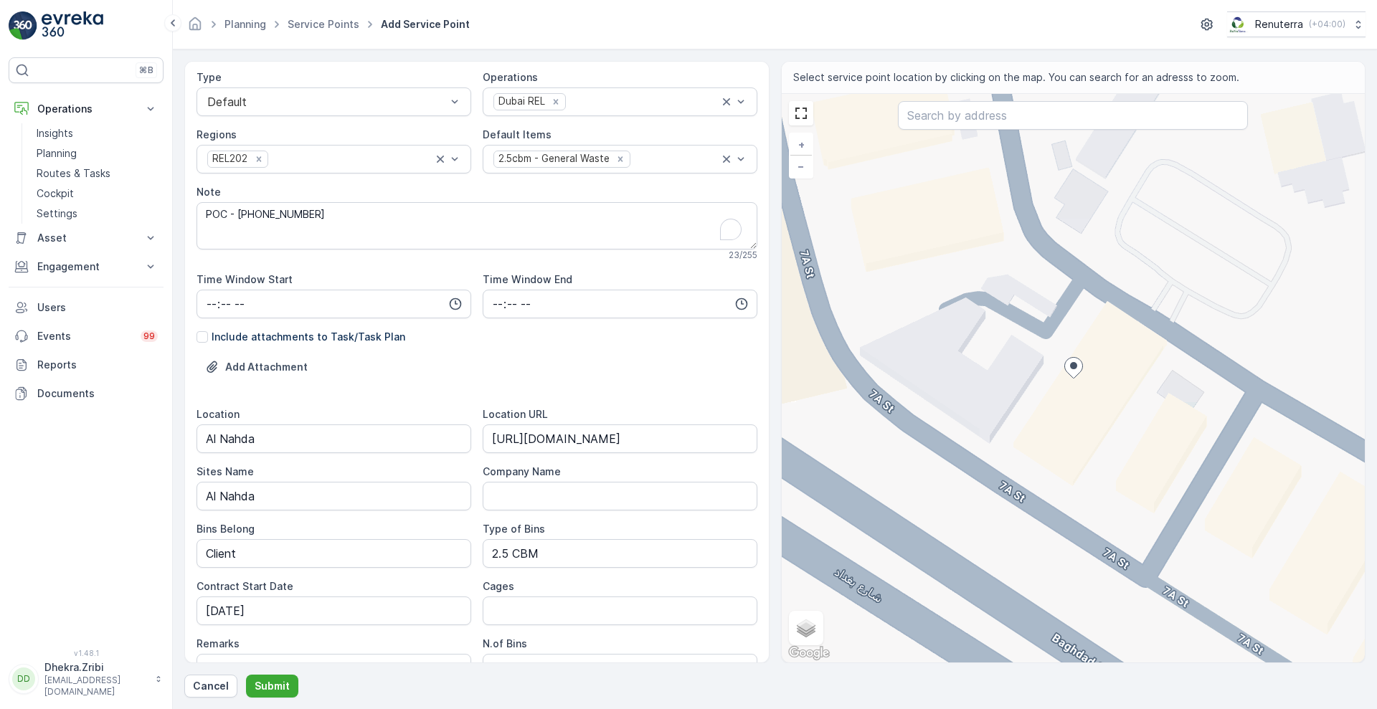
click at [1376, 658] on form "Service Point Name SBK Real Estate - [PERSON_NAME] [GEOGRAPHIC_DATA] 4 | [GEOGR…" at bounding box center [775, 379] width 1204 height 660
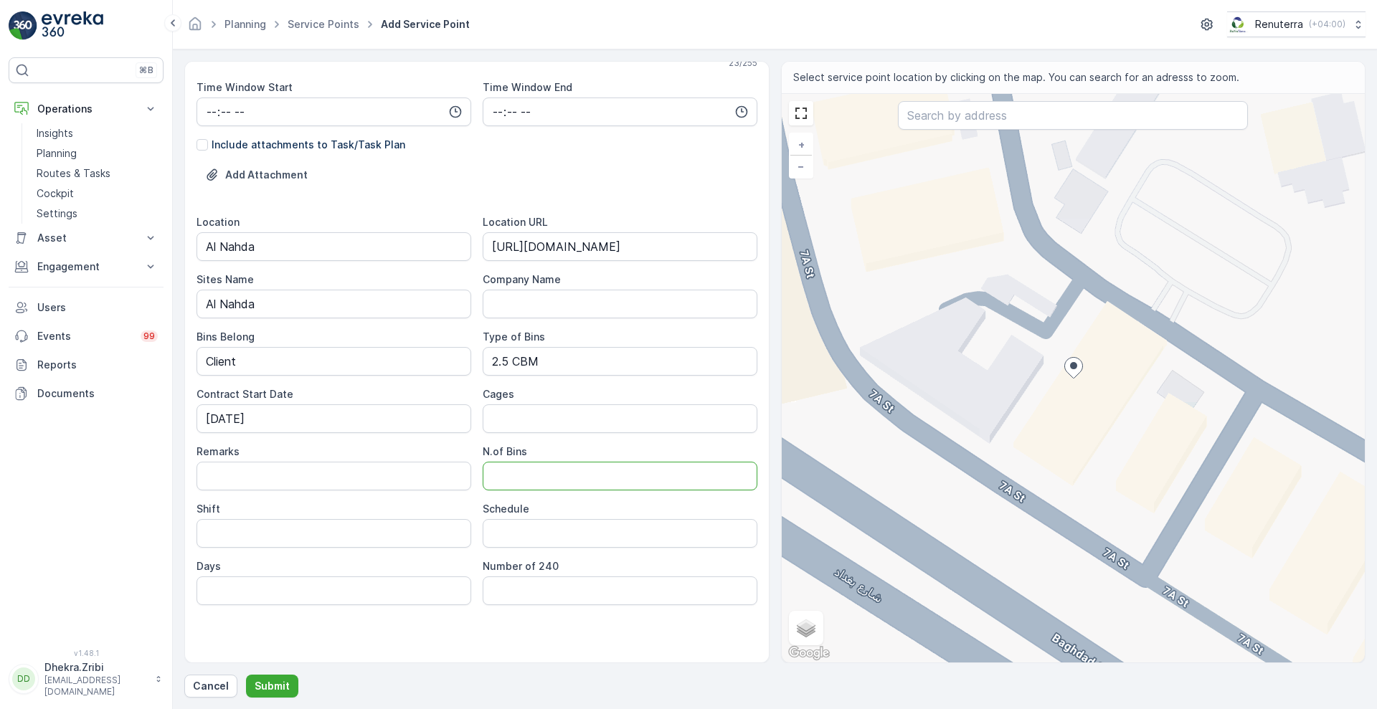
click at [584, 483] on Bins "N.of Bins" at bounding box center [620, 476] width 275 height 29
type Bins "1"
click at [336, 531] on input "Shift" at bounding box center [334, 533] width 275 height 29
type input "Night Shift"
click at [520, 530] on input "Schedule" at bounding box center [620, 533] width 275 height 29
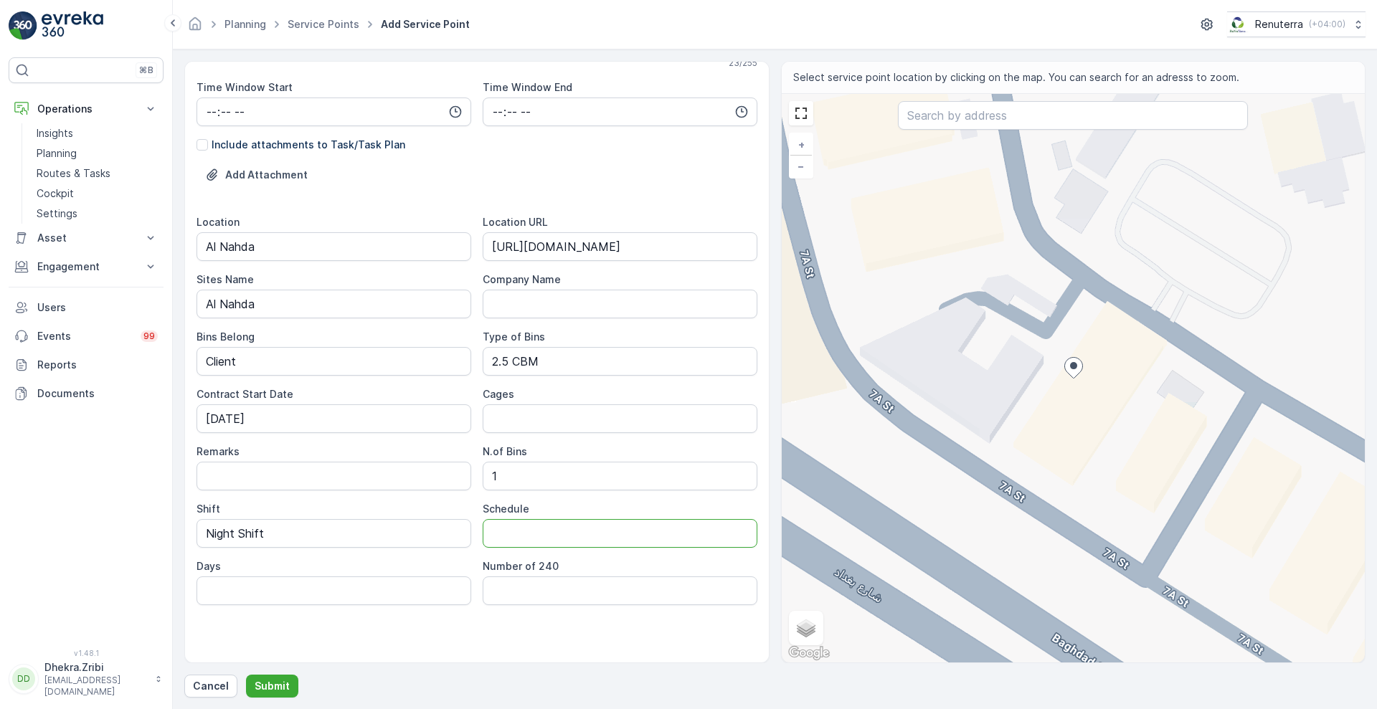
type input "Alternative"
click at [602, 182] on div "Add Attachment" at bounding box center [477, 184] width 561 height 40
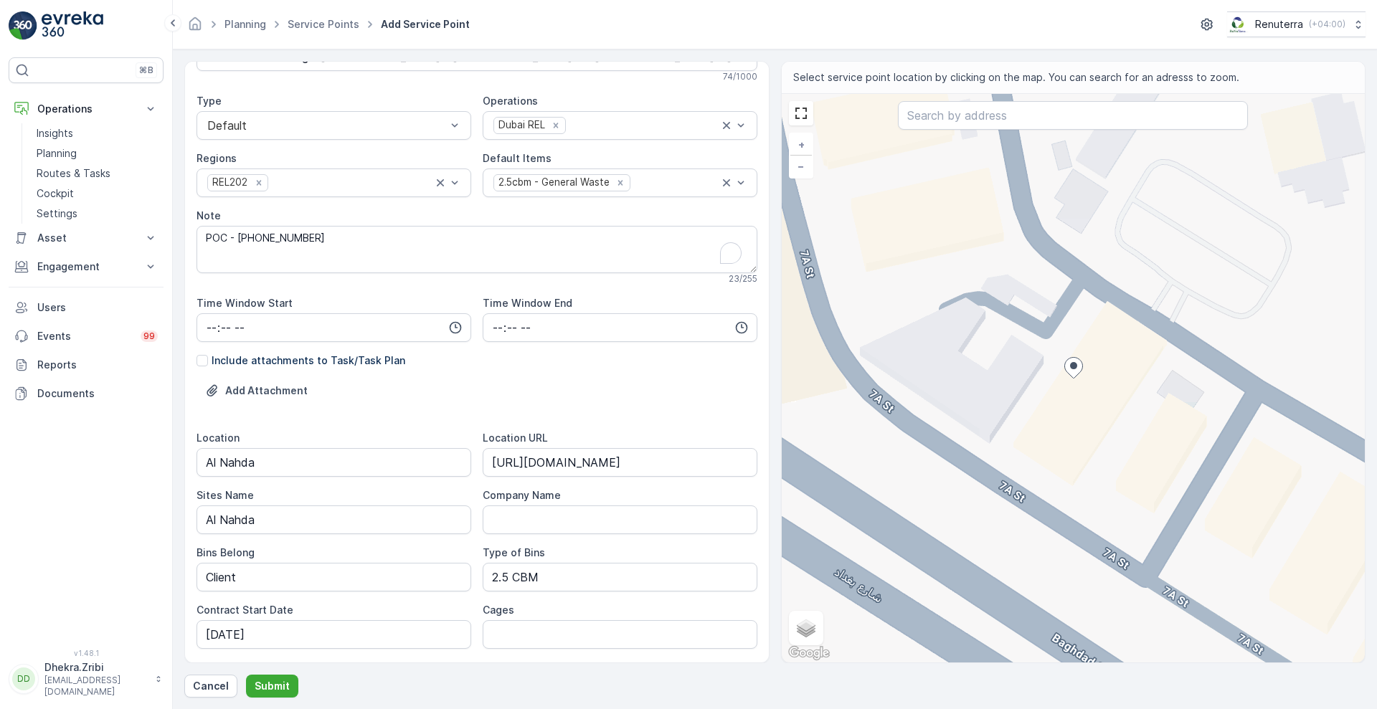
scroll to position [85, 0]
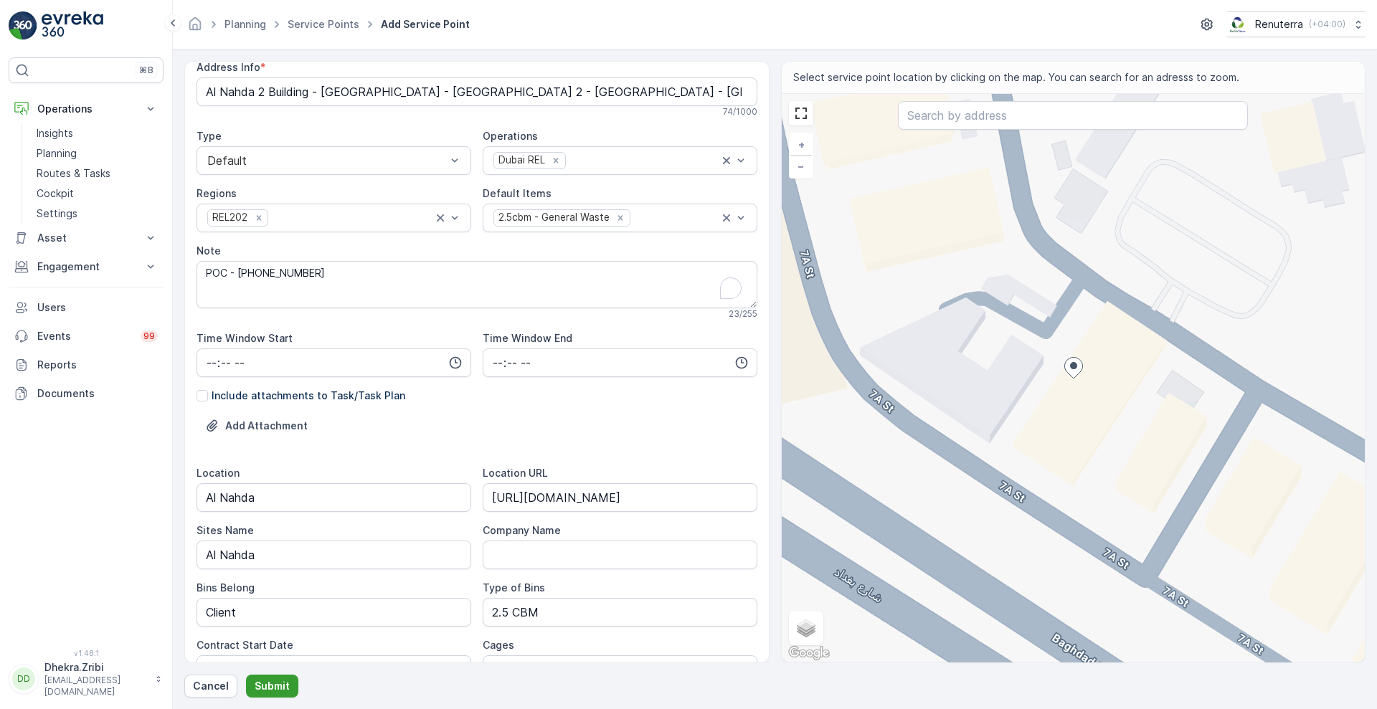
click at [268, 675] on button "Submit" at bounding box center [272, 686] width 52 height 23
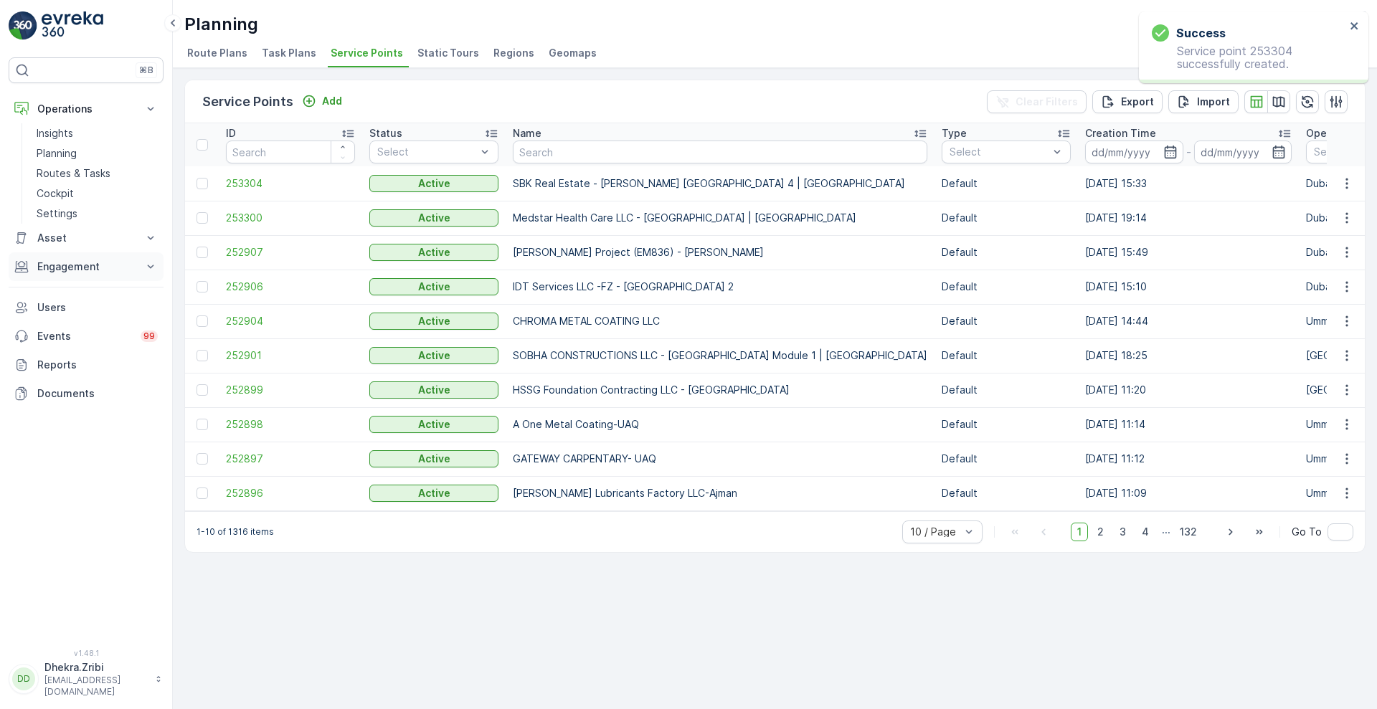
click at [138, 272] on button "Engagement" at bounding box center [86, 266] width 155 height 29
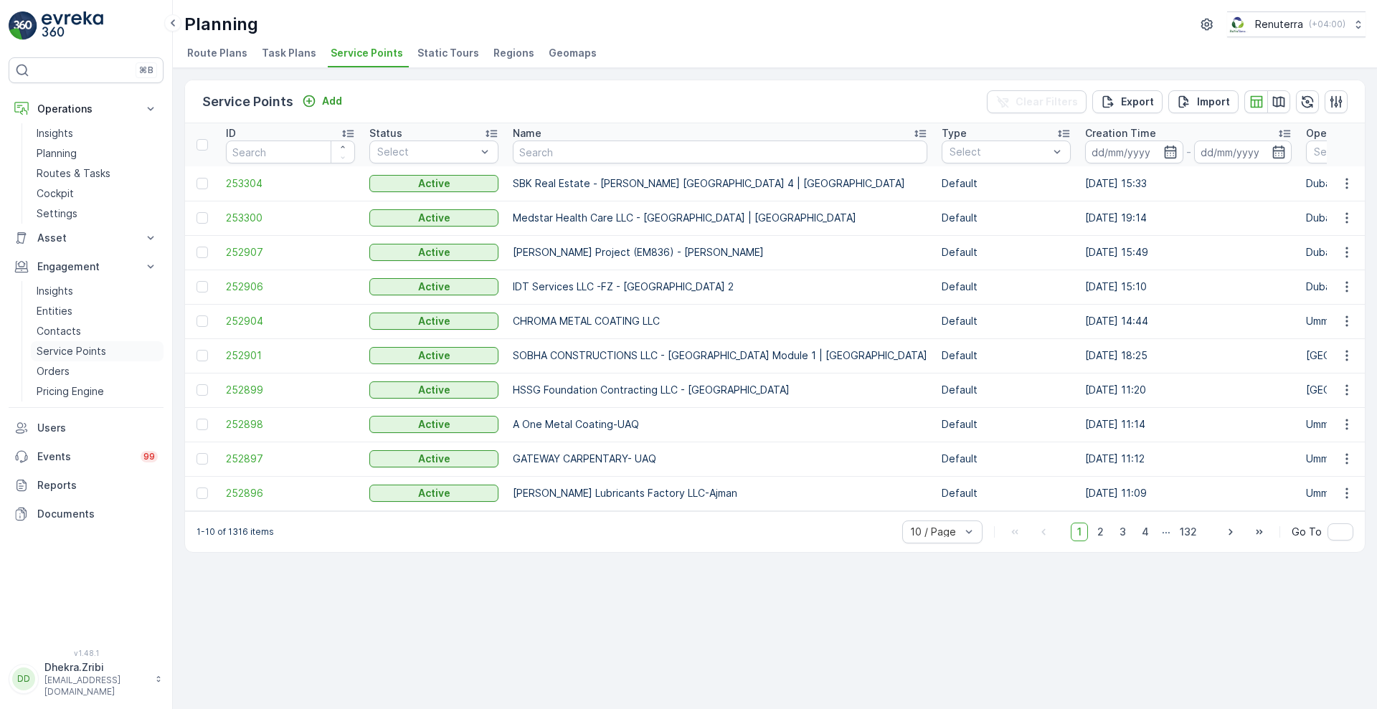
click at [90, 353] on p "Service Points" at bounding box center [72, 351] width 70 height 14
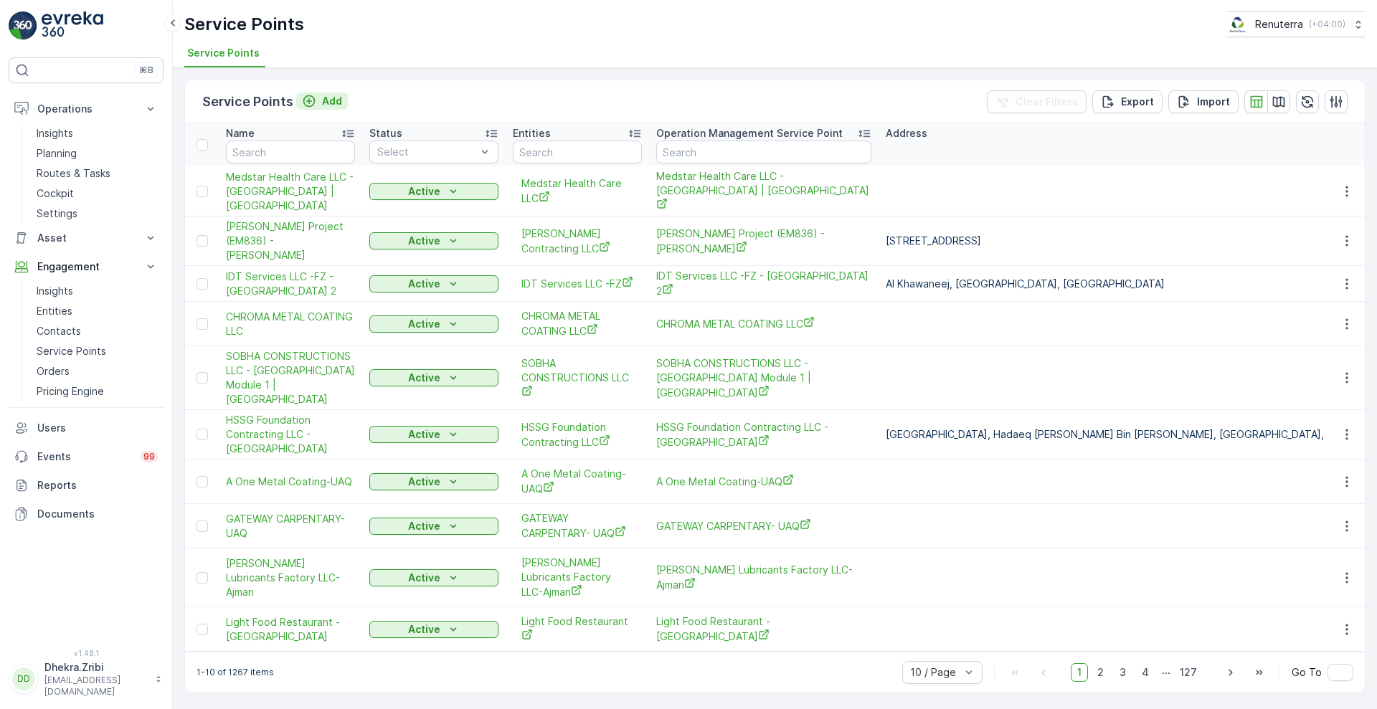
click at [328, 103] on p "Add" at bounding box center [332, 101] width 20 height 14
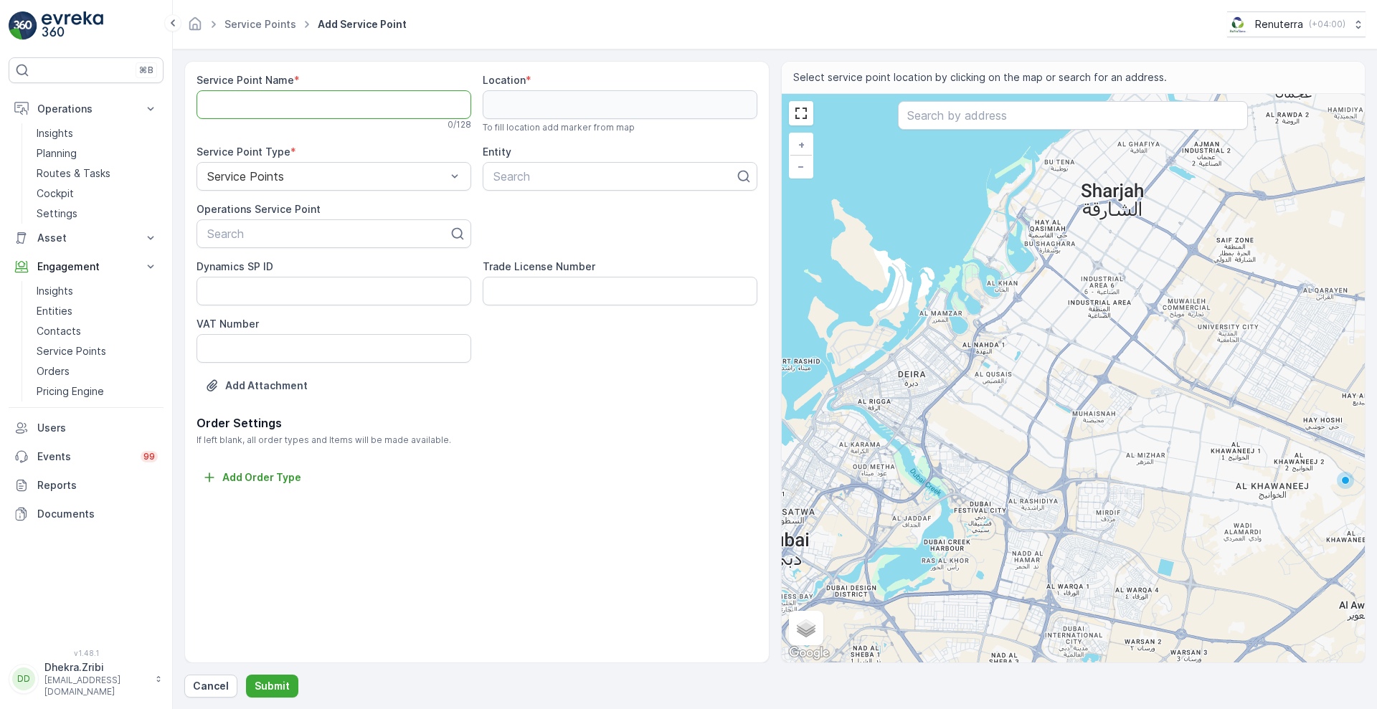
click at [311, 111] on Name "Service Point Name" at bounding box center [334, 104] width 275 height 29
paste Name "[URL][DOMAIN_NAME]"
type Name "[URL][DOMAIN_NAME]"
click at [295, 103] on Name "Service Point Name" at bounding box center [334, 104] width 275 height 29
paste Name "SBK Real Estate - [PERSON_NAME] [GEOGRAPHIC_DATA] 4 | [GEOGRAPHIC_DATA]"
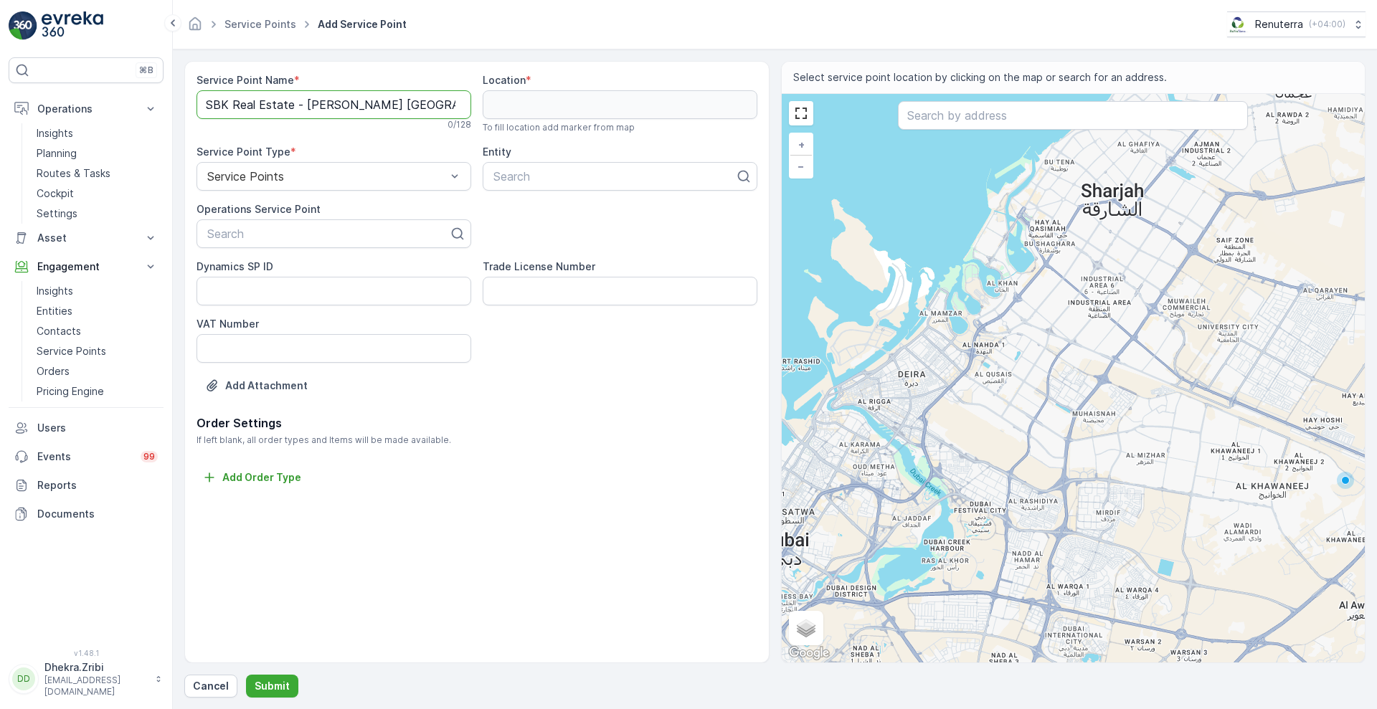
scroll to position [0, 39]
type Name "SBK Real Estate - [PERSON_NAME] [GEOGRAPHIC_DATA] 4 | [GEOGRAPHIC_DATA]"
click at [921, 124] on input "text" at bounding box center [1073, 115] width 350 height 29
paste input "STEM Land Education Center"
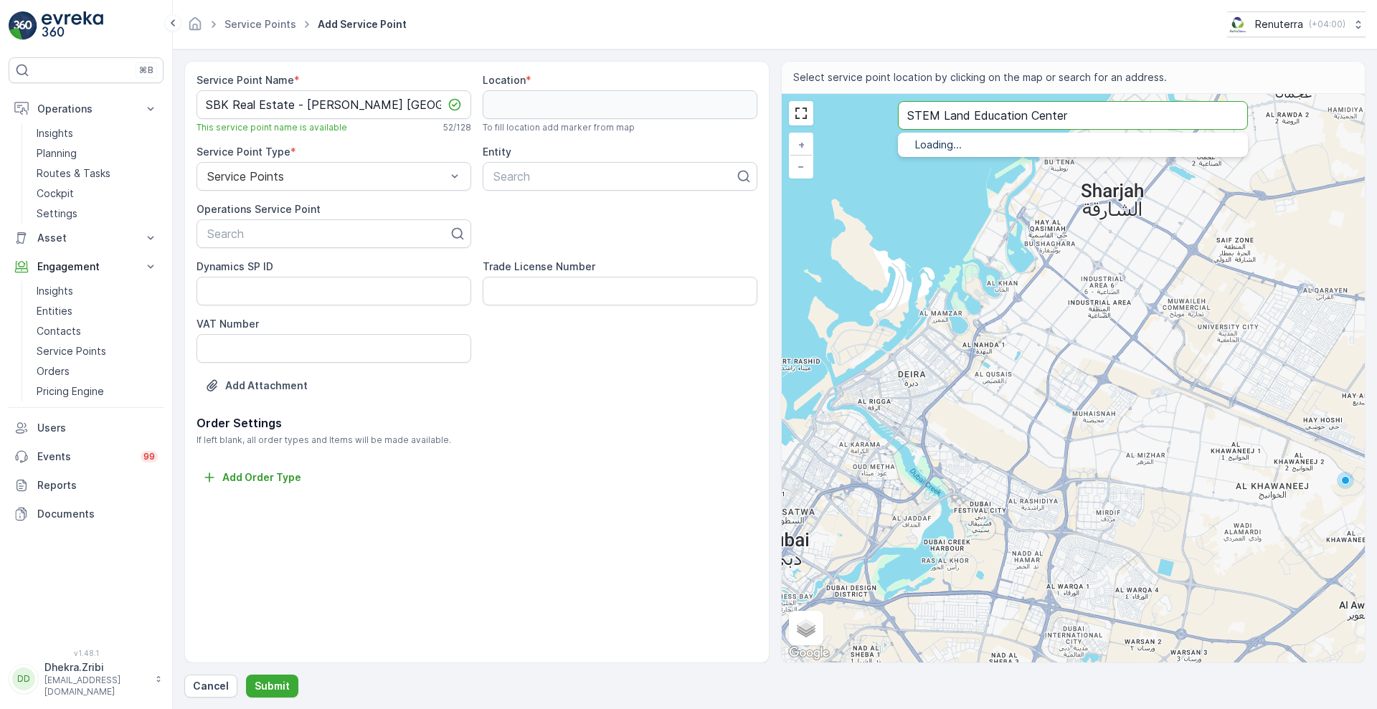
type input "STEM Land Education Center"
click at [970, 167] on span "STEM Land Education Center" at bounding box center [1091, 161] width 292 height 14
type input "25.2877242,55.3694166"
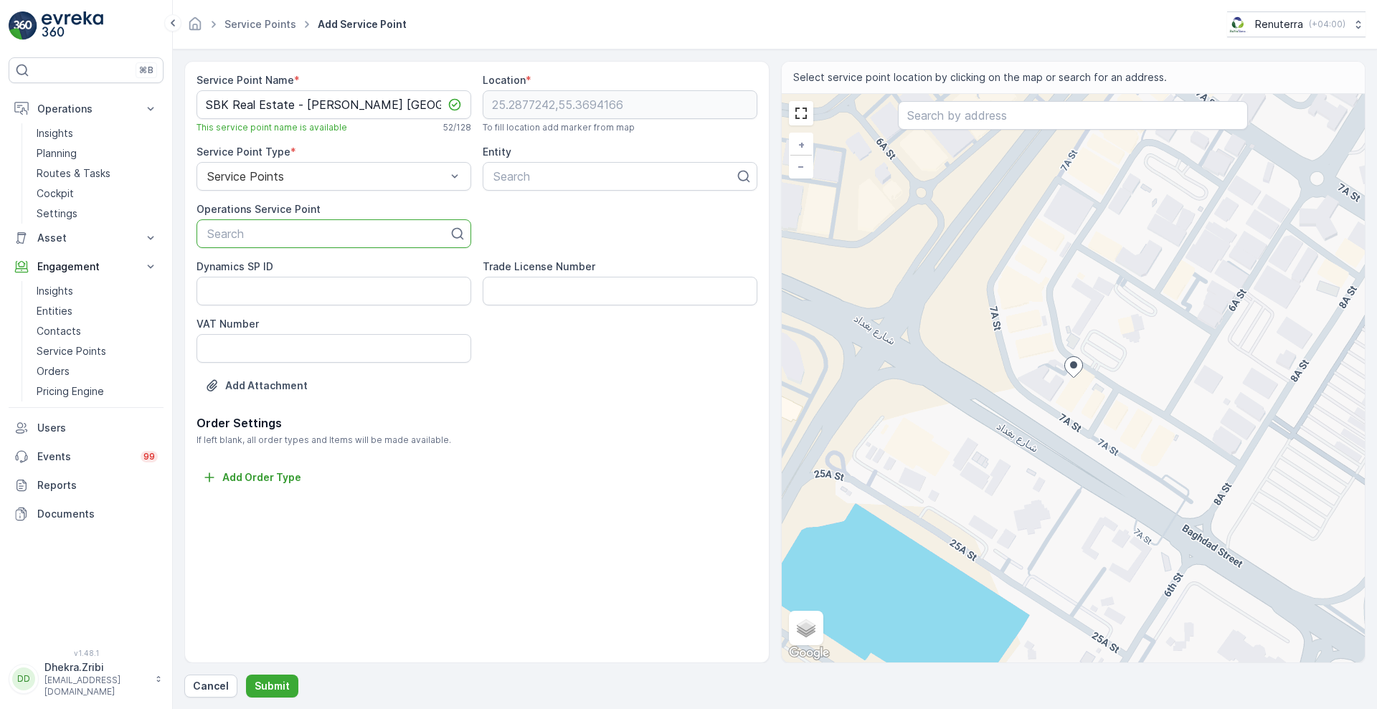
click at [348, 242] on div "Search" at bounding box center [334, 233] width 275 height 29
click at [333, 97] on Name "SBK Real Estate - [PERSON_NAME] [GEOGRAPHIC_DATA] 4 | [GEOGRAPHIC_DATA]" at bounding box center [334, 104] width 275 height 29
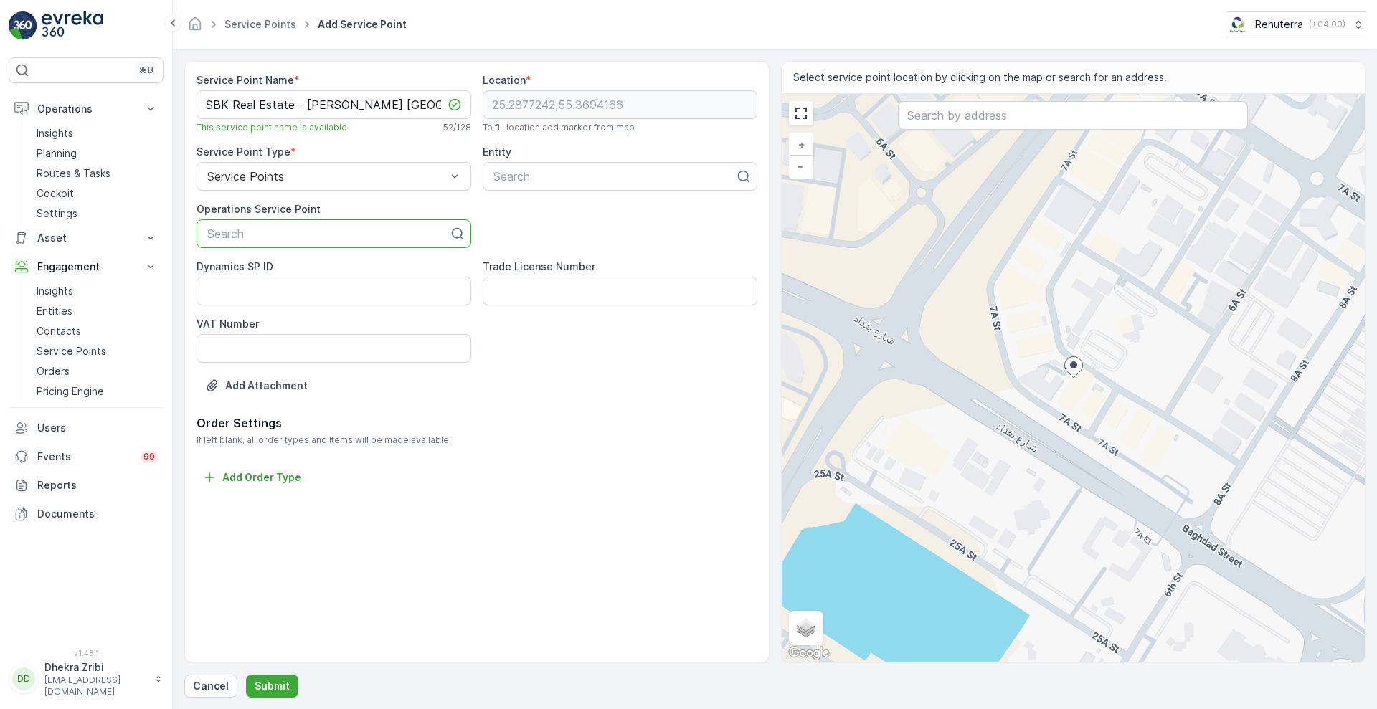
click at [296, 229] on div at bounding box center [328, 233] width 245 height 13
paste input "SBK Real Estate - [PERSON_NAME] [GEOGRAPHIC_DATA] 4 | [GEOGRAPHIC_DATA]"
type input "SBK Real Estate - [PERSON_NAME] [GEOGRAPHIC_DATA] 4 | [GEOGRAPHIC_DATA]"
click at [280, 283] on span "SBK Real Estate - [PERSON_NAME] [GEOGRAPHIC_DATA] 4 | [GEOGRAPHIC_DATA]" at bounding box center [333, 281] width 257 height 39
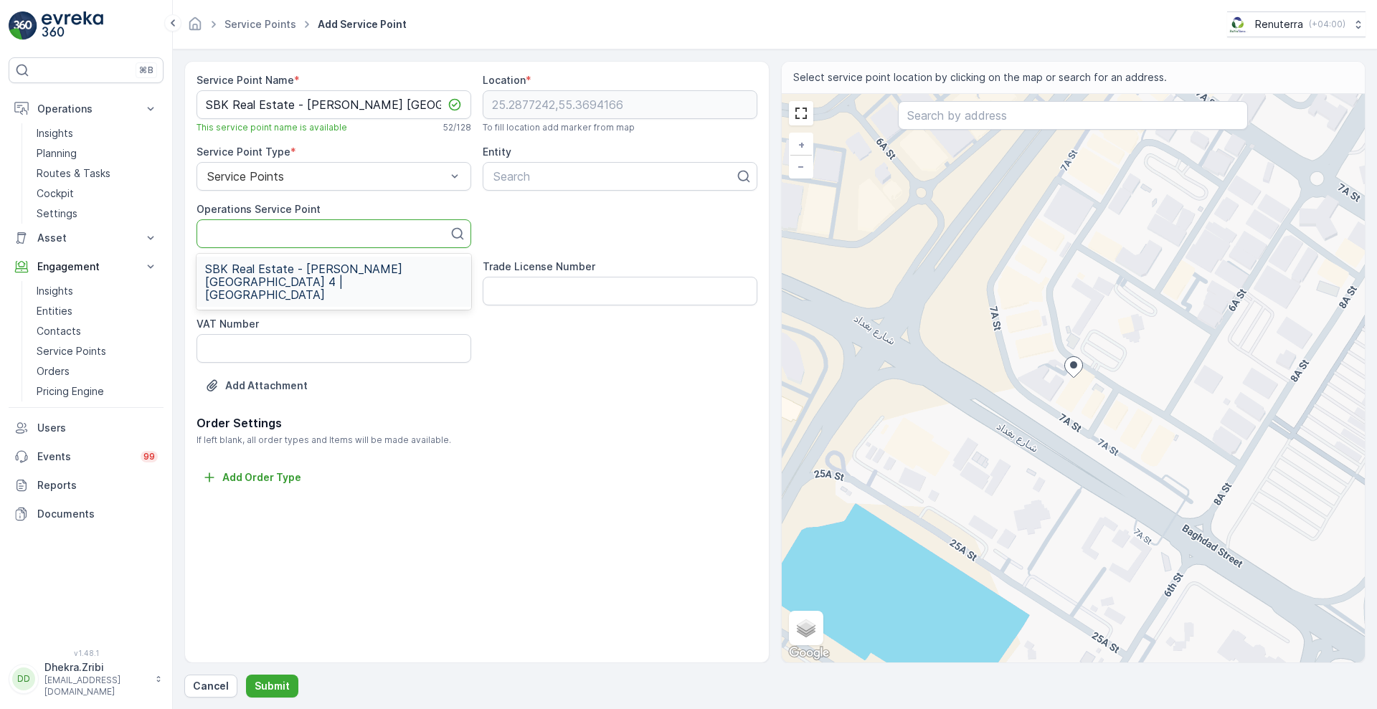
scroll to position [0, 0]
click at [534, 174] on div "s" at bounding box center [614, 176] width 245 height 13
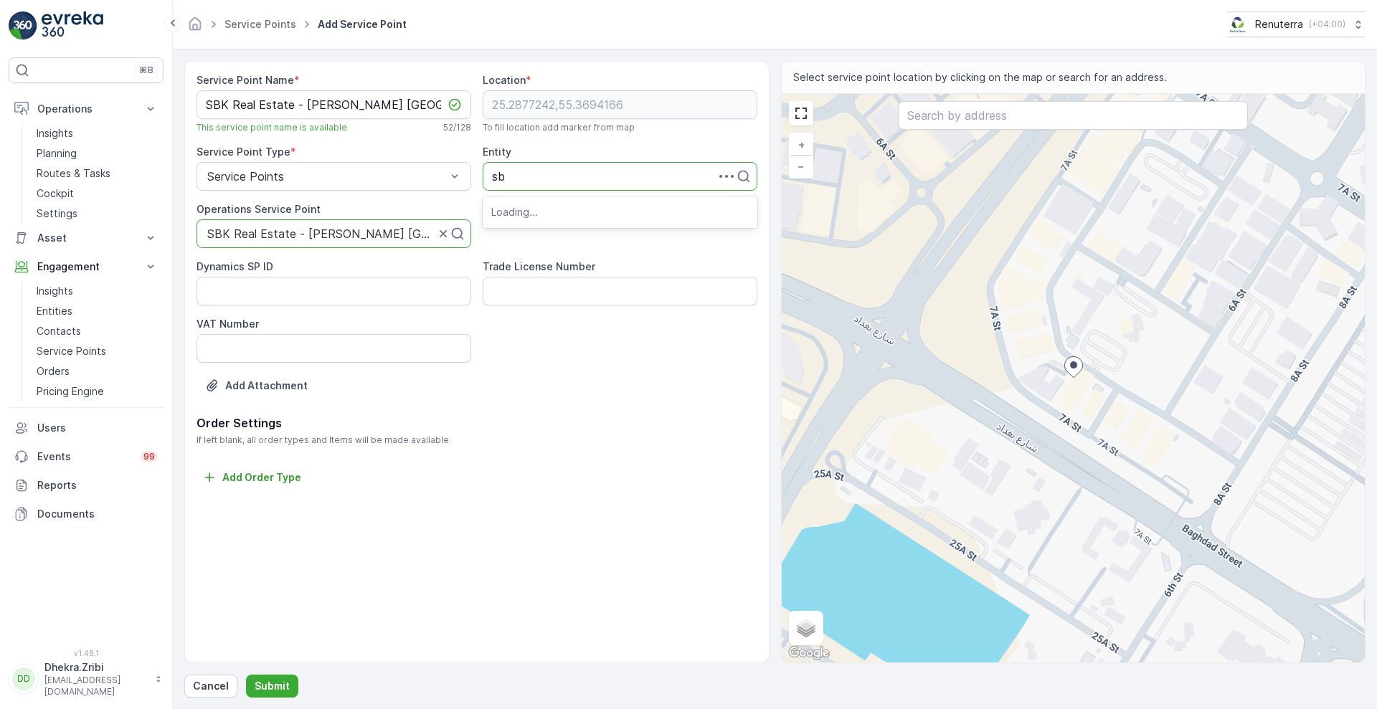
type input "sbk"
click at [519, 212] on span "SBK Real Estate" at bounding box center [535, 211] width 89 height 13
click at [1071, 380] on div at bounding box center [1073, 368] width 19 height 25
click at [989, 119] on input "text" at bounding box center [1073, 115] width 350 height 29
click at [803, 137] on link "+" at bounding box center [801, 145] width 22 height 22
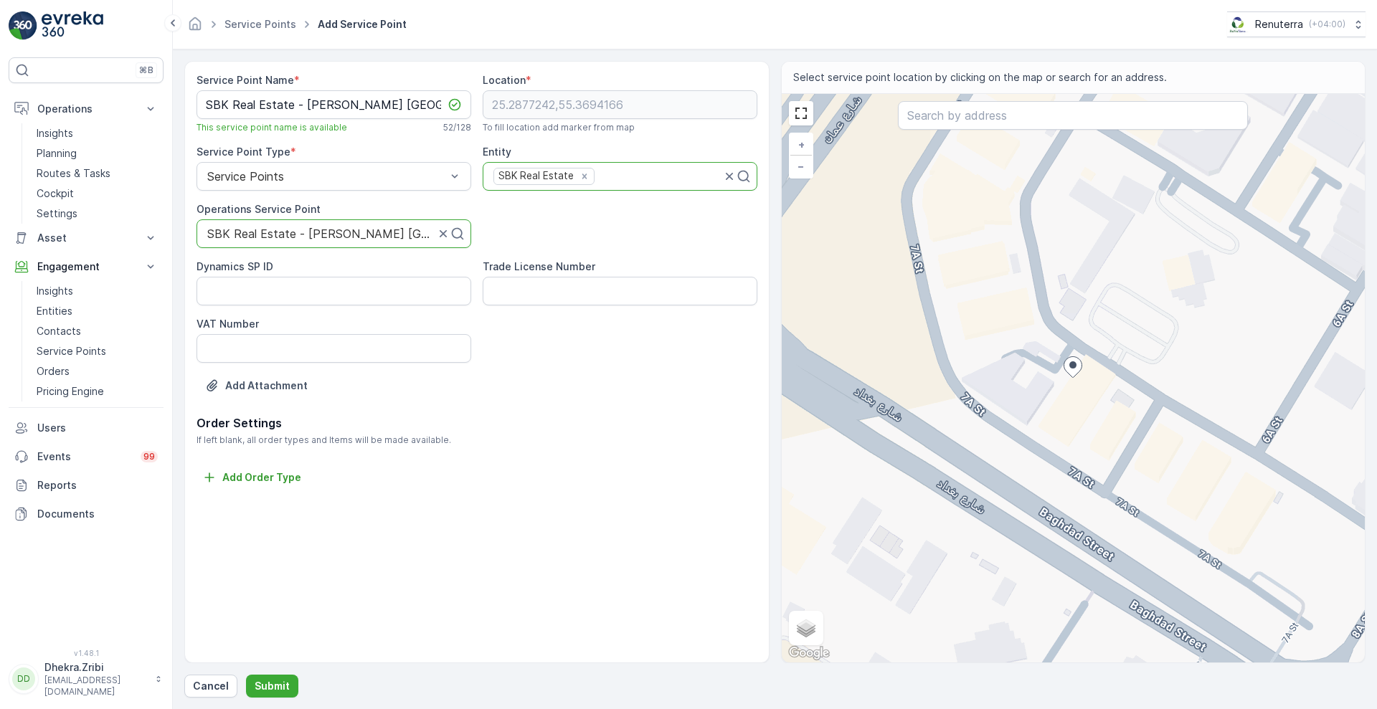
click at [1069, 389] on div "+ − Satellite Roadmap Terrain Hybrid Leaflet Keyboard shortcuts Map Data Map da…" at bounding box center [1074, 378] width 584 height 569
type input "25.287648734969387,55.369391871070185"
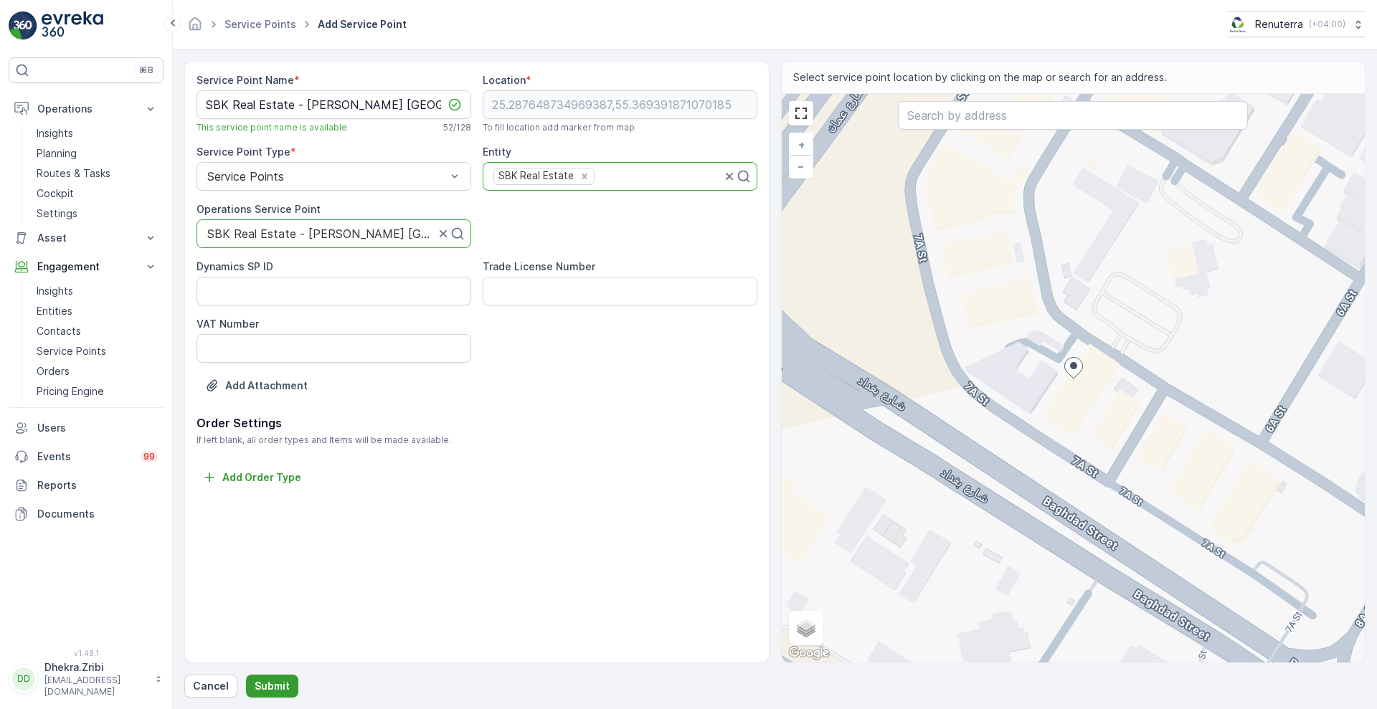
click at [268, 681] on p "Submit" at bounding box center [272, 686] width 35 height 14
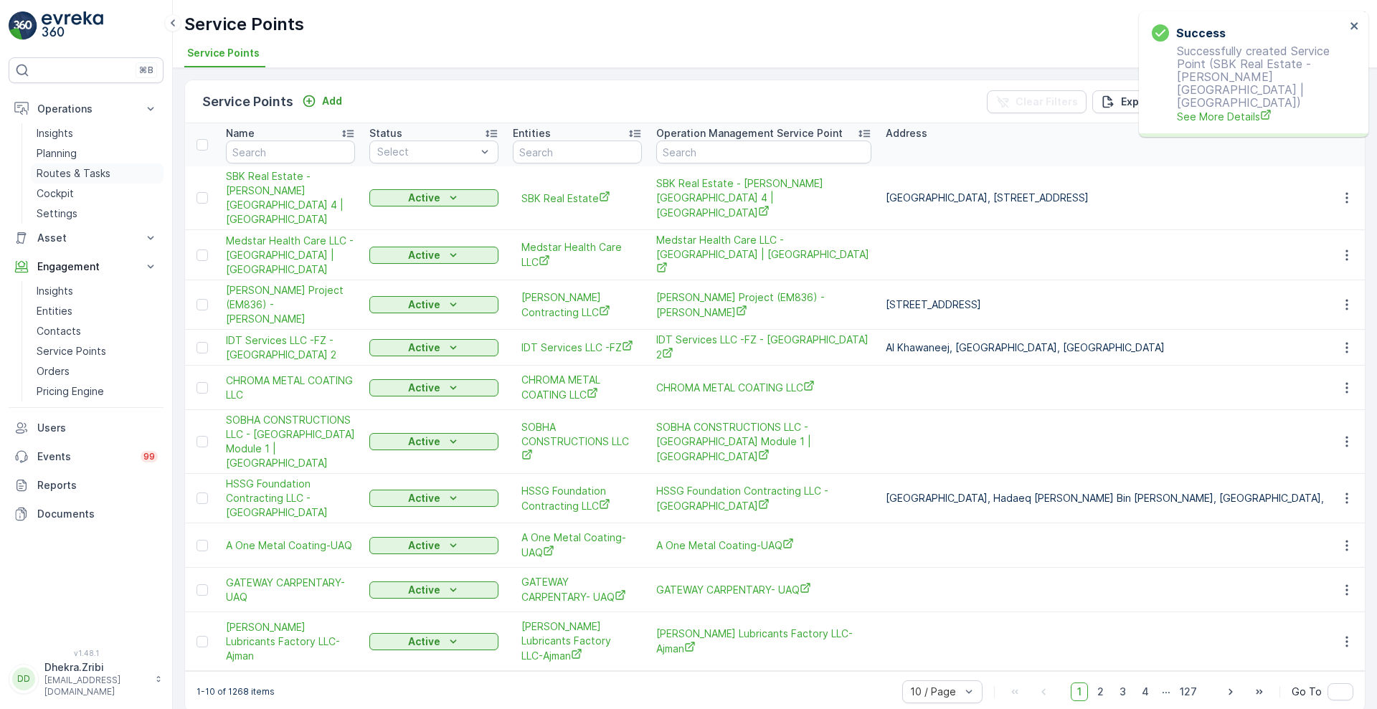
click at [79, 174] on p "Routes & Tasks" at bounding box center [74, 173] width 74 height 14
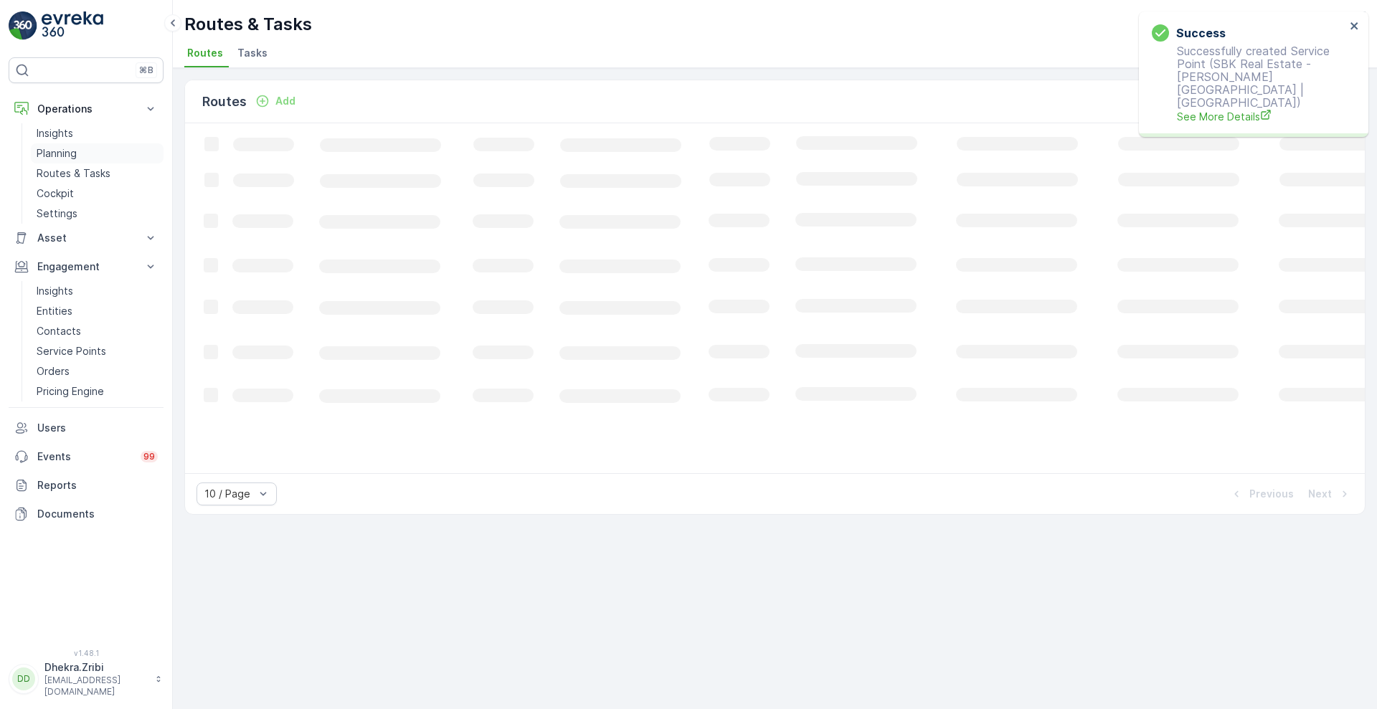
click at [60, 158] on p "Planning" at bounding box center [57, 153] width 40 height 14
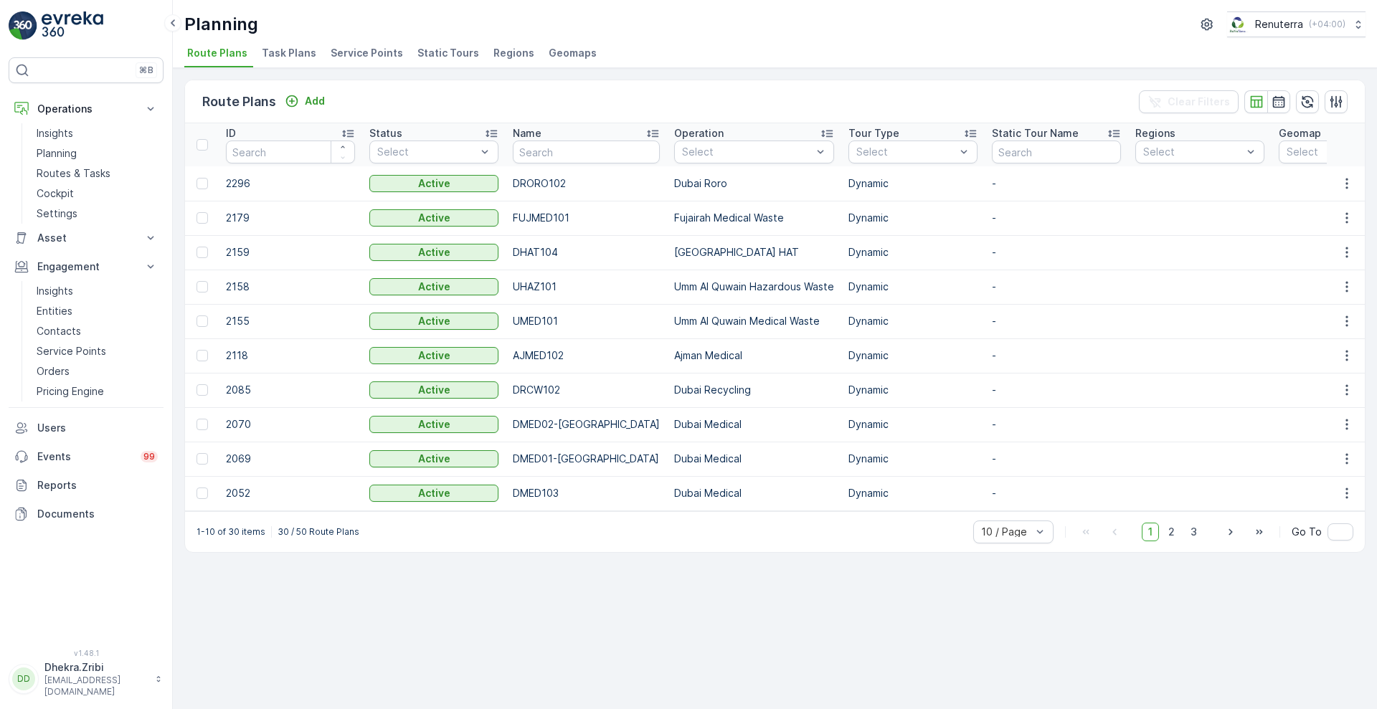
click at [371, 55] on span "Service Points" at bounding box center [367, 53] width 72 height 14
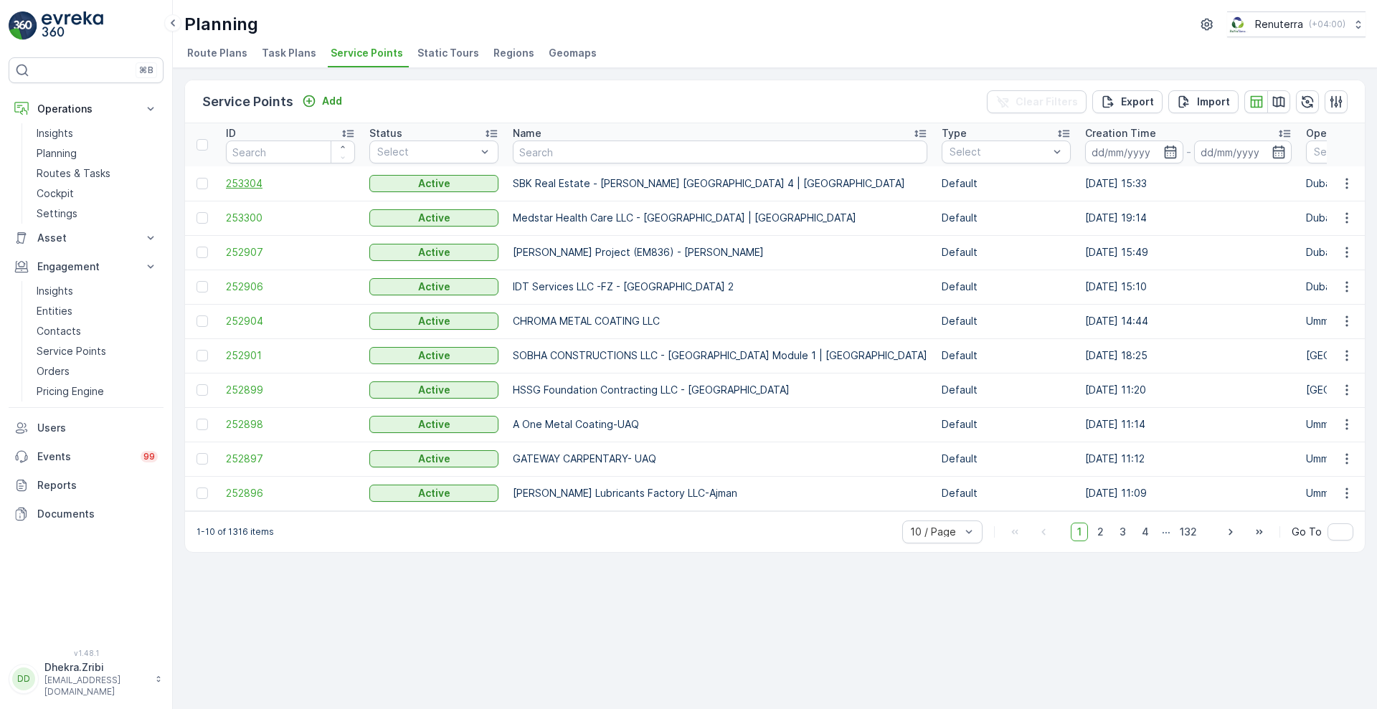
click at [247, 183] on span "253304" at bounding box center [290, 183] width 129 height 14
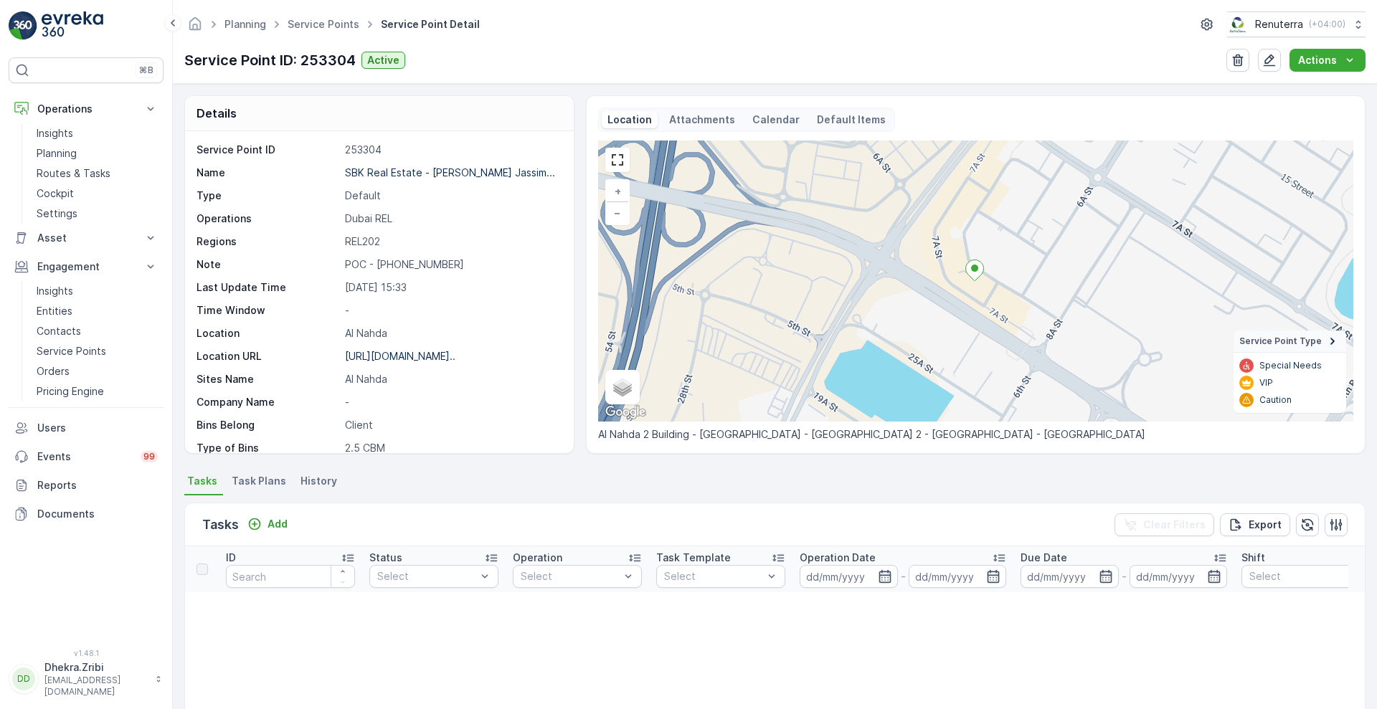
click at [255, 483] on span "Task Plans" at bounding box center [259, 481] width 55 height 14
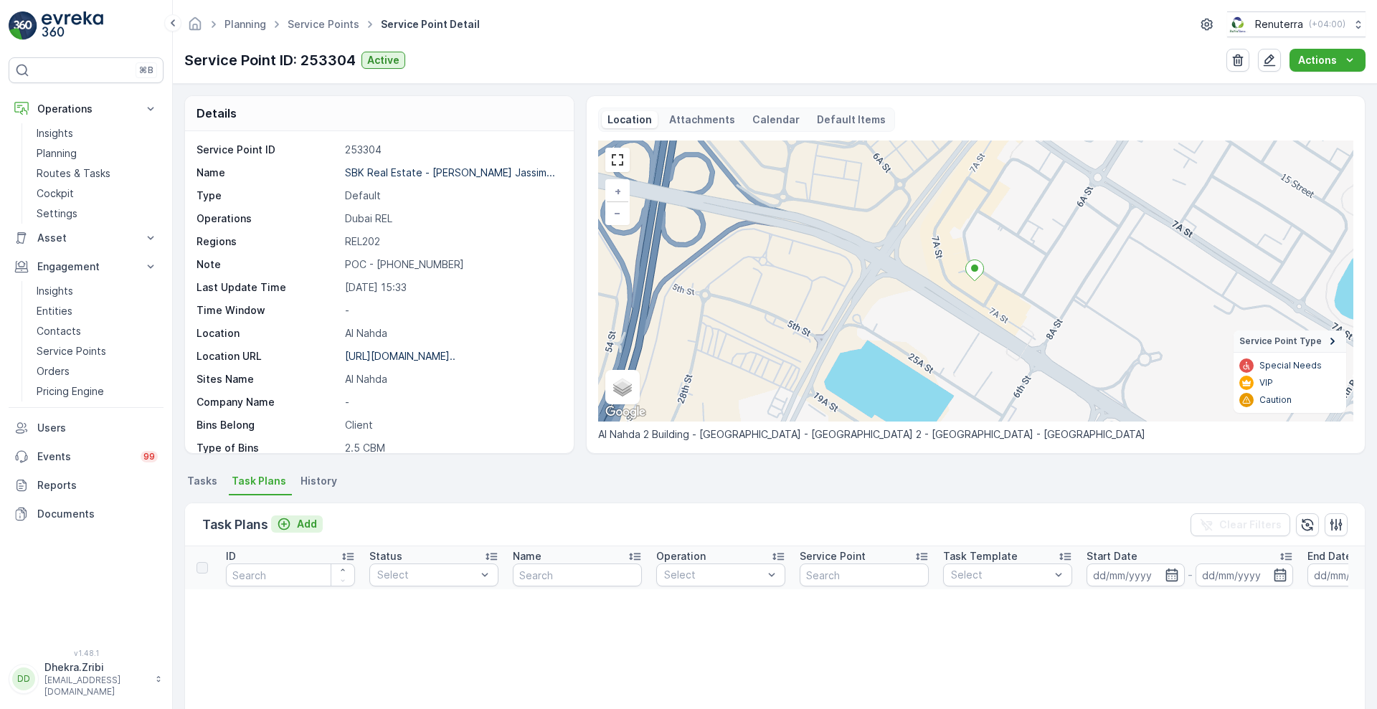
click at [306, 523] on p "Add" at bounding box center [307, 524] width 20 height 14
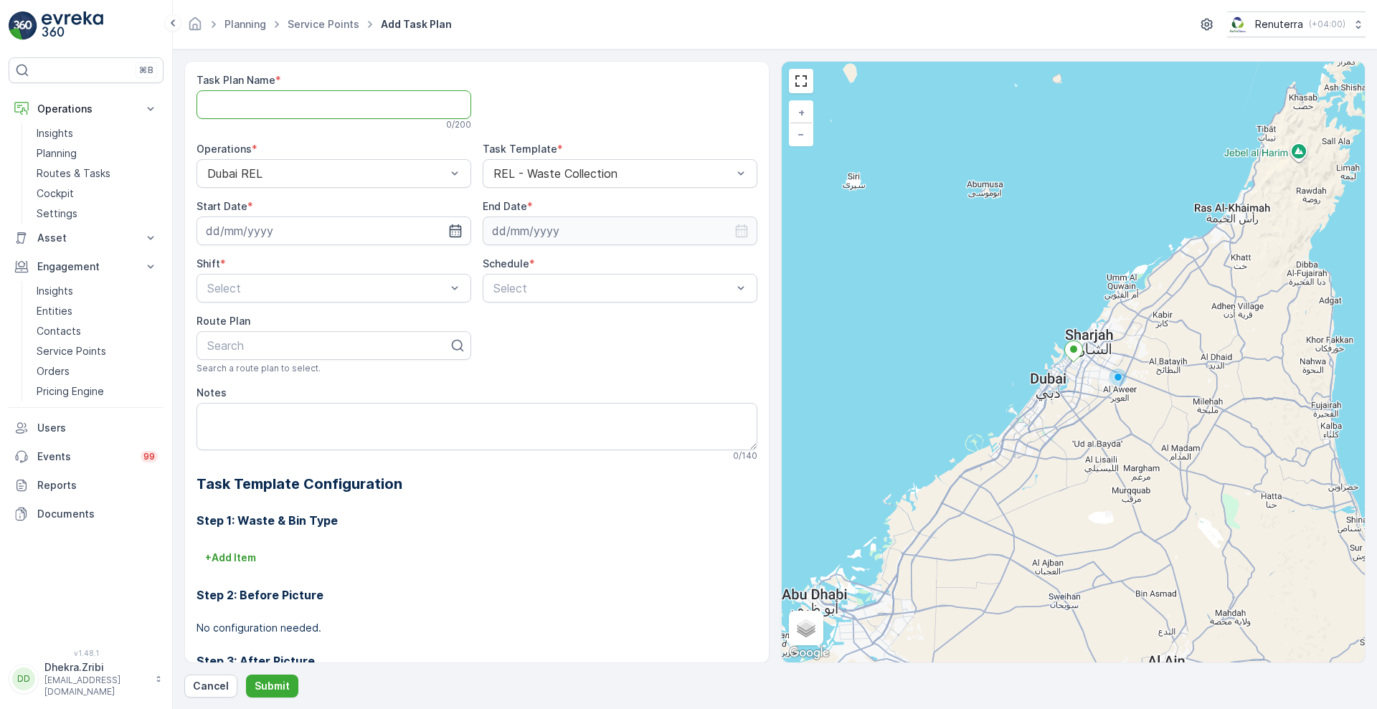
click at [422, 104] on Name "Task Plan Name" at bounding box center [334, 104] width 275 height 29
type Name "REL003"
click at [351, 228] on input at bounding box center [334, 231] width 275 height 29
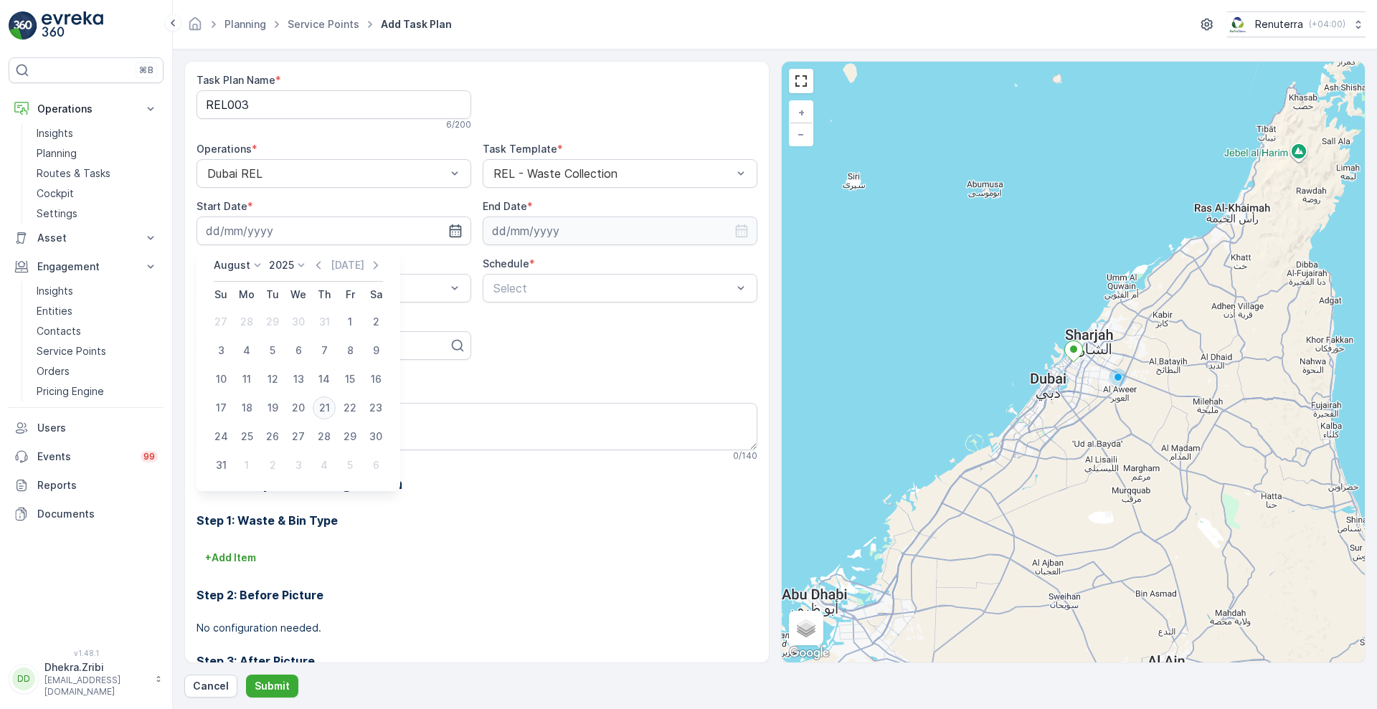
click at [321, 409] on div "21" at bounding box center [324, 408] width 23 height 23
type input "[DATE]"
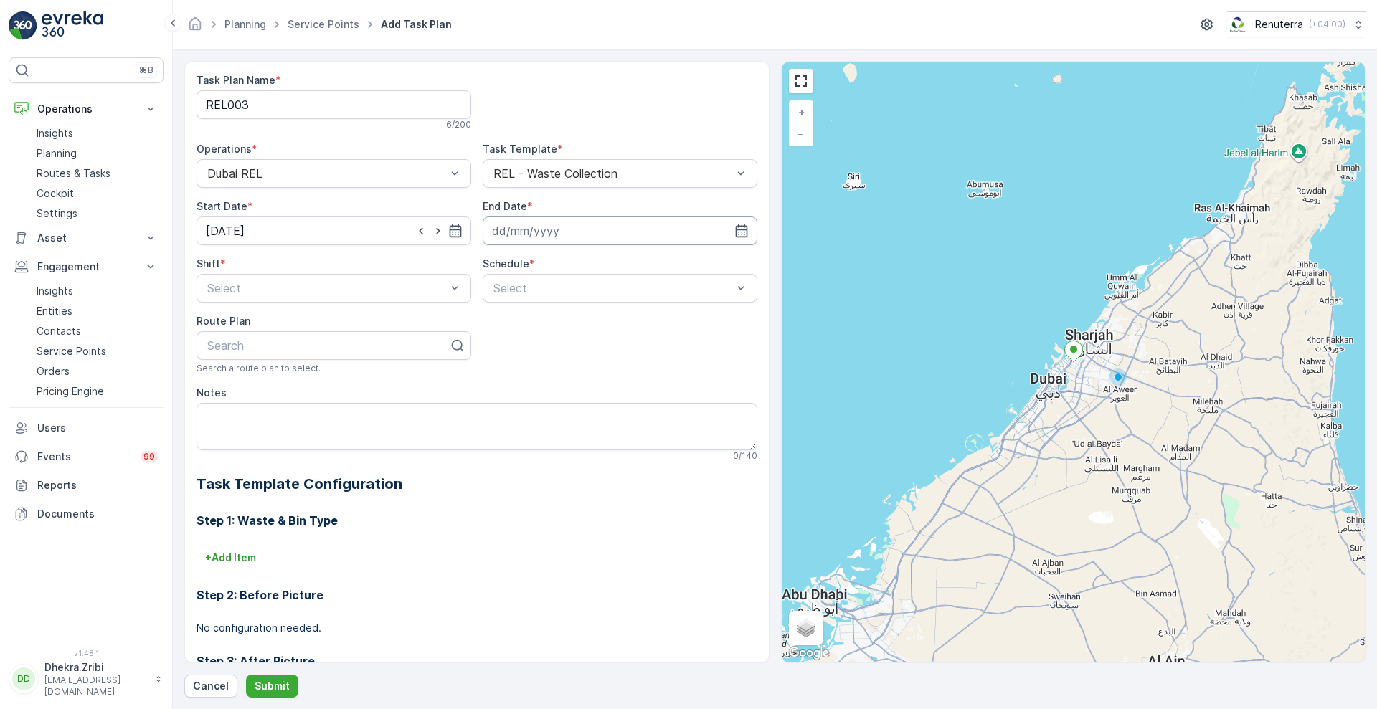
click at [709, 227] on input at bounding box center [620, 231] width 275 height 29
click at [587, 262] on icon at bounding box center [585, 265] width 14 height 14
click at [566, 403] on span "2026" at bounding box center [574, 400] width 24 height 14
click at [539, 266] on icon at bounding box center [541, 265] width 14 height 14
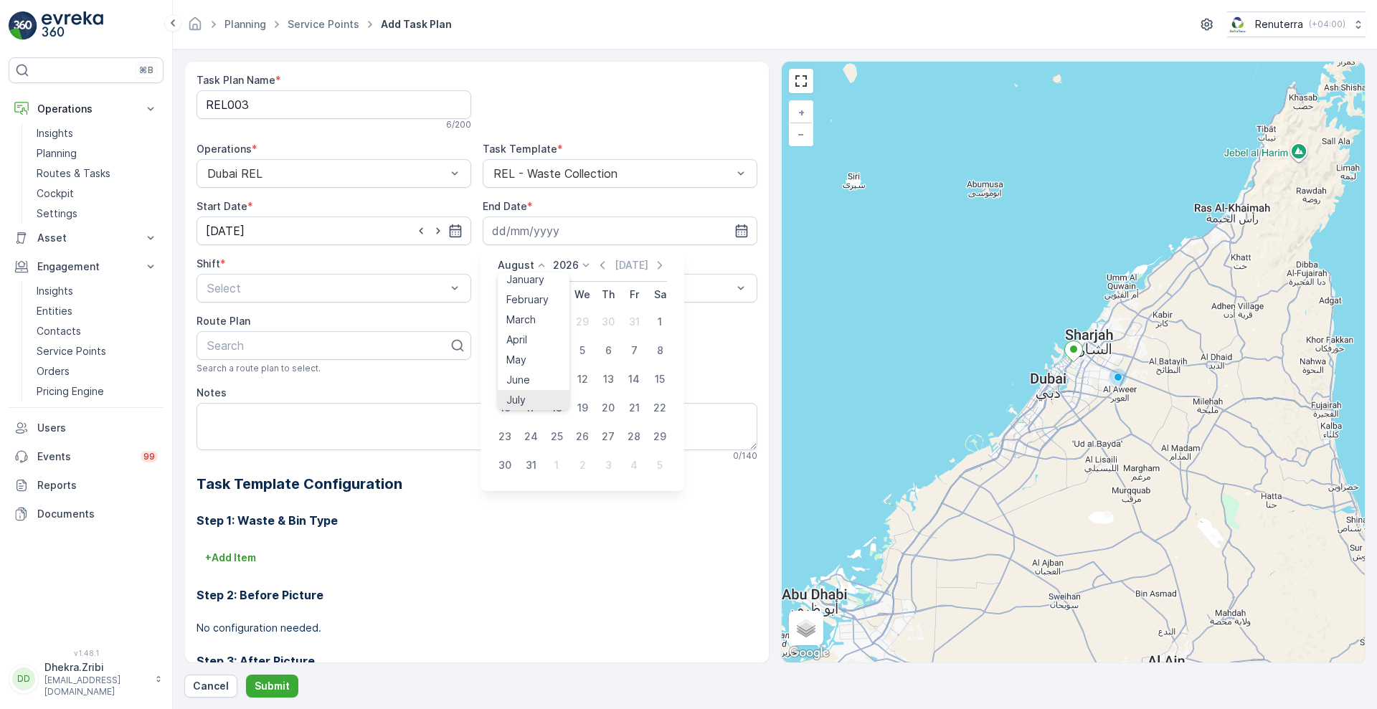
click at [564, 397] on li "July" at bounding box center [534, 400] width 72 height 20
click at [540, 271] on icon at bounding box center [541, 265] width 14 height 14
click at [566, 384] on li "June" at bounding box center [534, 386] width 72 height 20
click at [539, 263] on icon at bounding box center [541, 265] width 14 height 14
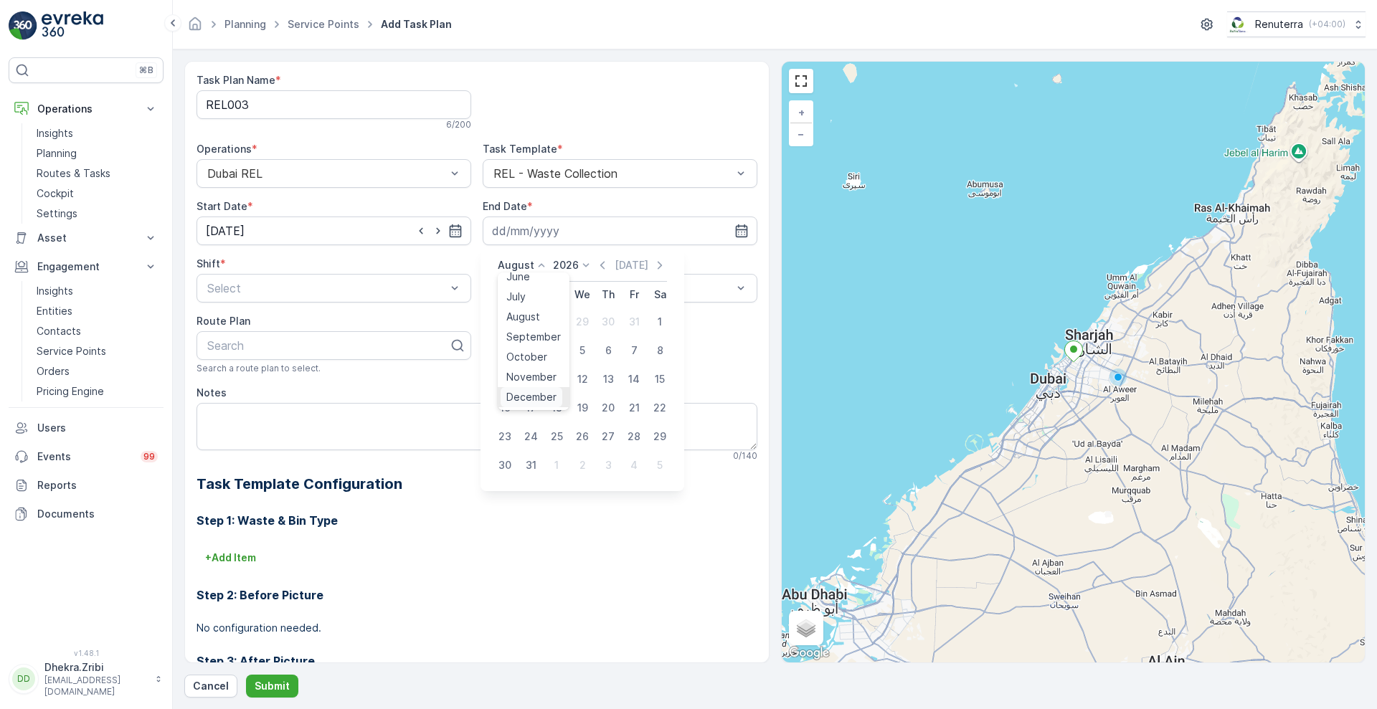
click at [548, 394] on span "December" at bounding box center [531, 397] width 50 height 14
click at [610, 437] on div "31" at bounding box center [608, 436] width 23 height 23
type input "[DATE]"
click at [349, 292] on div at bounding box center [327, 288] width 242 height 13
click at [274, 349] on div "Night Shift" at bounding box center [333, 347] width 257 height 13
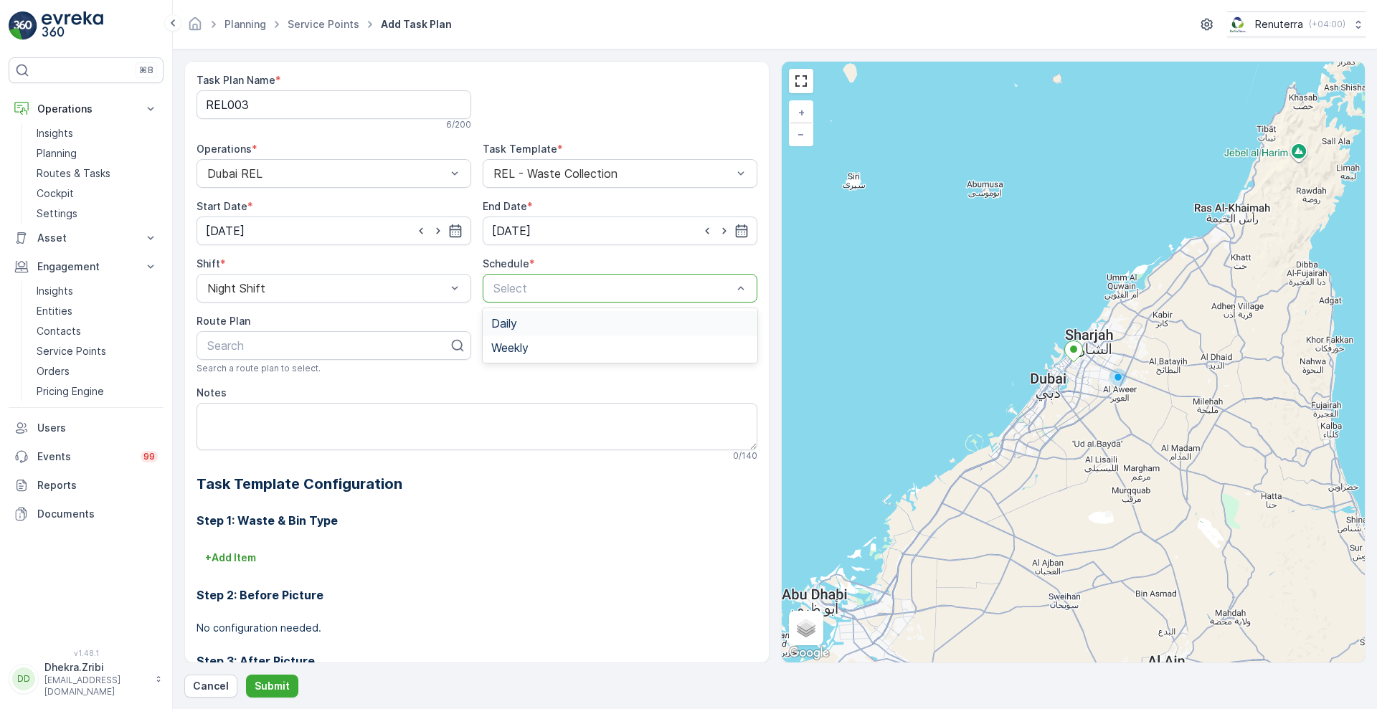
click at [531, 283] on div at bounding box center [613, 288] width 242 height 13
click at [511, 346] on span "Weekly" at bounding box center [509, 347] width 37 height 13
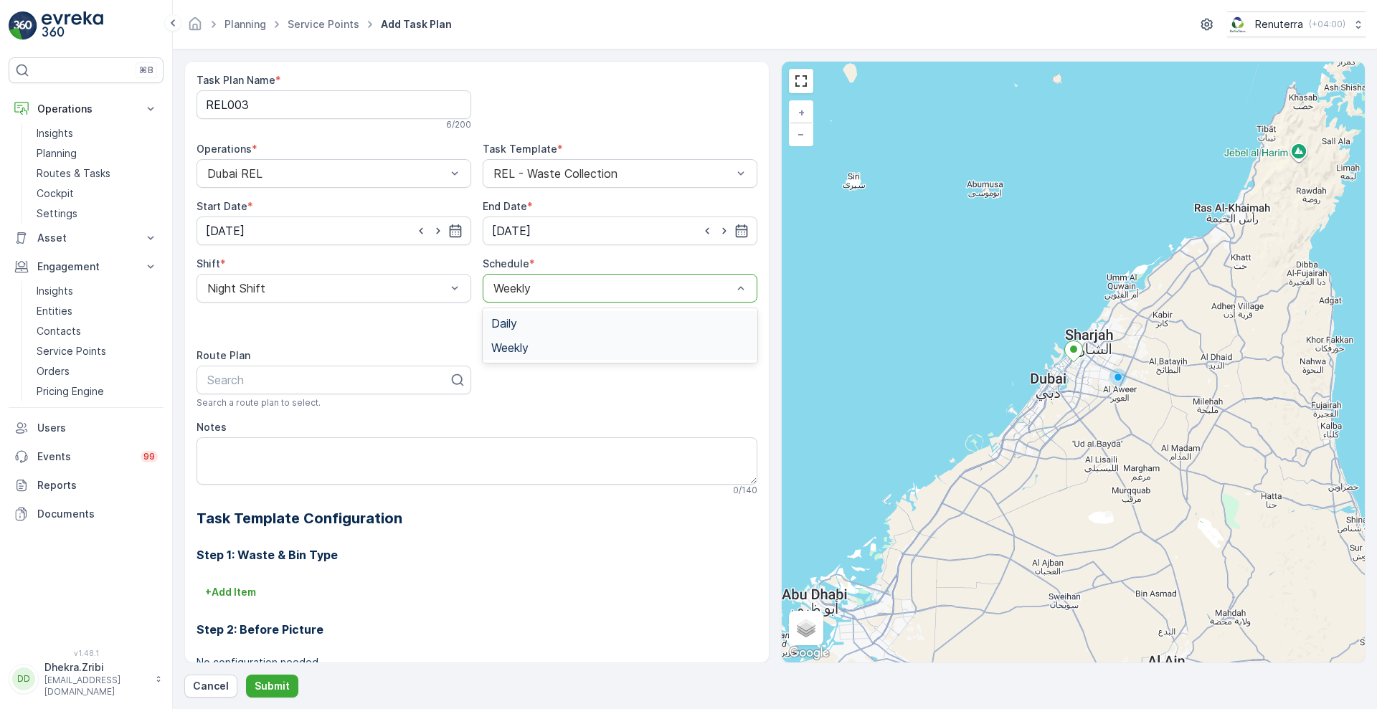
click at [537, 292] on div at bounding box center [613, 288] width 242 height 13
click at [522, 320] on div "Daily" at bounding box center [619, 323] width 257 height 13
click at [537, 323] on input "number" at bounding box center [622, 325] width 212 height 23
type input "2"
click at [364, 375] on div at bounding box center [328, 380] width 245 height 13
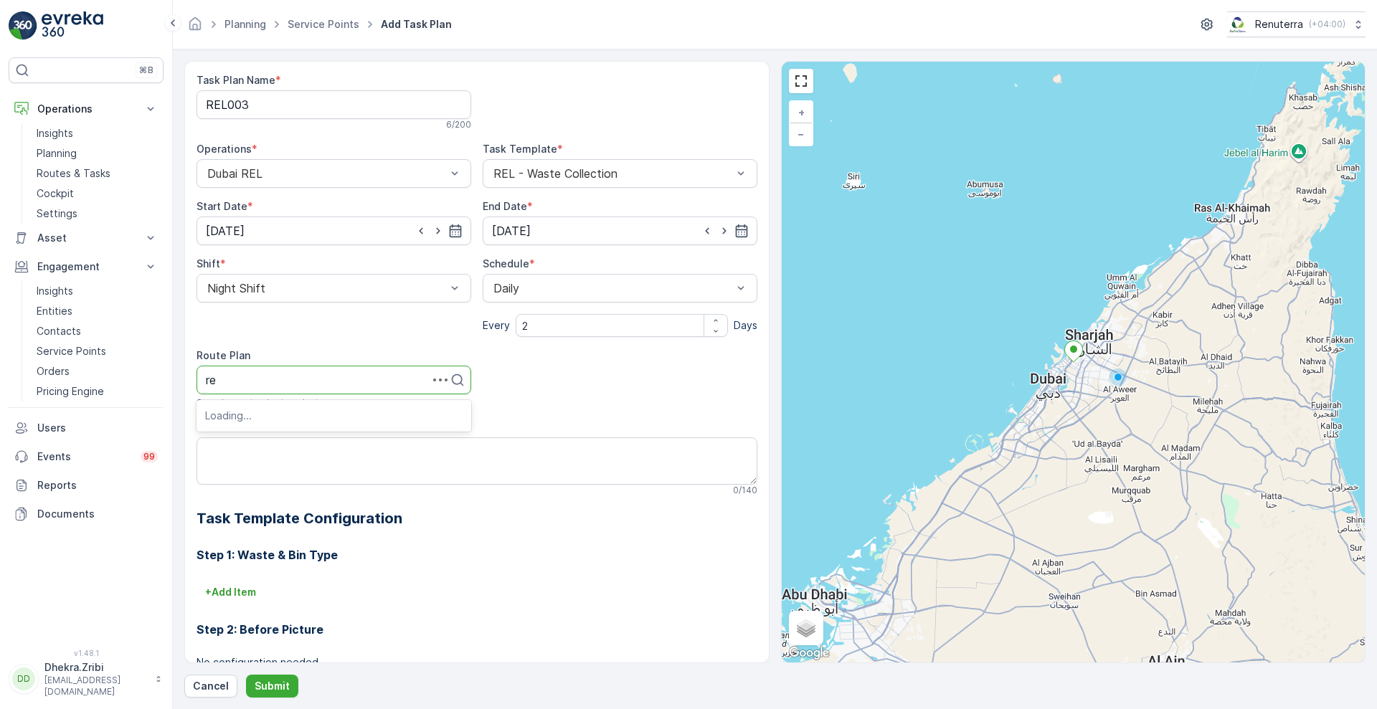
type input "rel"
click at [240, 534] on span "DREL202" at bounding box center [230, 537] width 50 height 13
click at [262, 678] on button "Submit" at bounding box center [272, 686] width 52 height 23
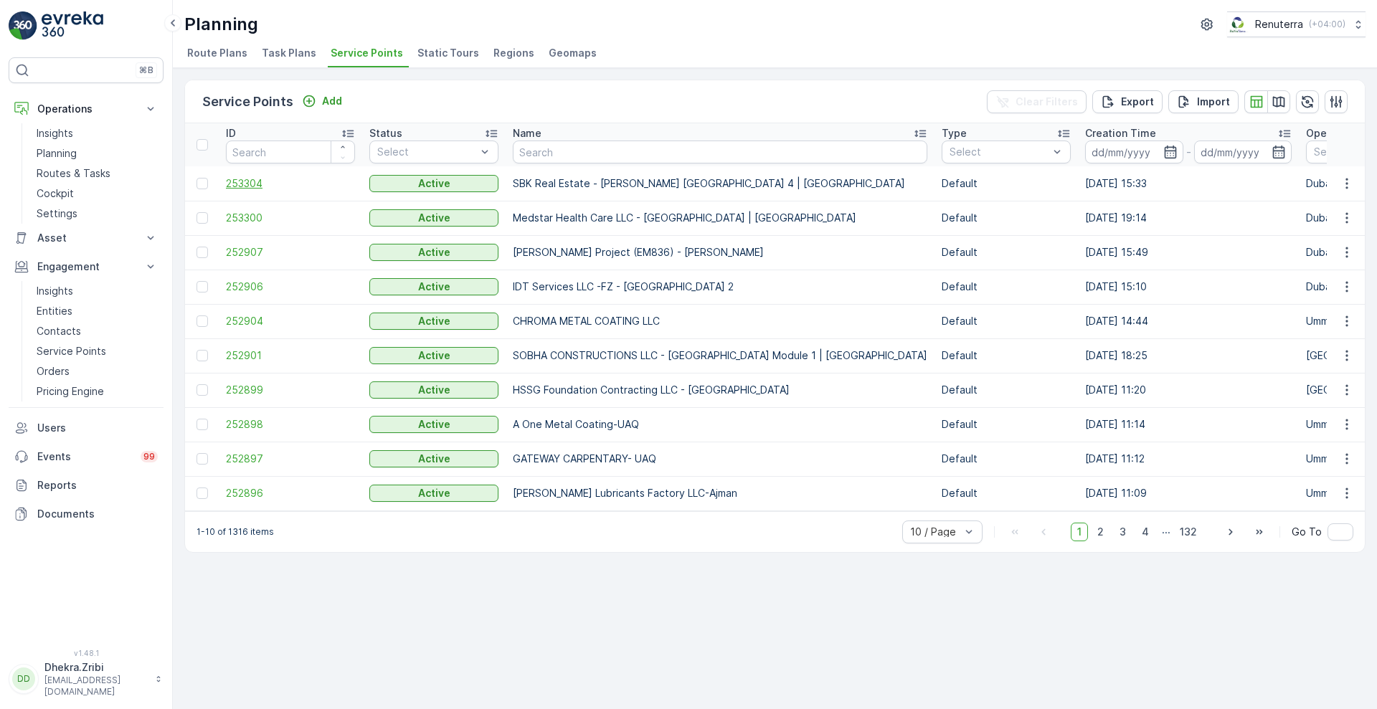
click at [245, 186] on span "253304" at bounding box center [290, 183] width 129 height 14
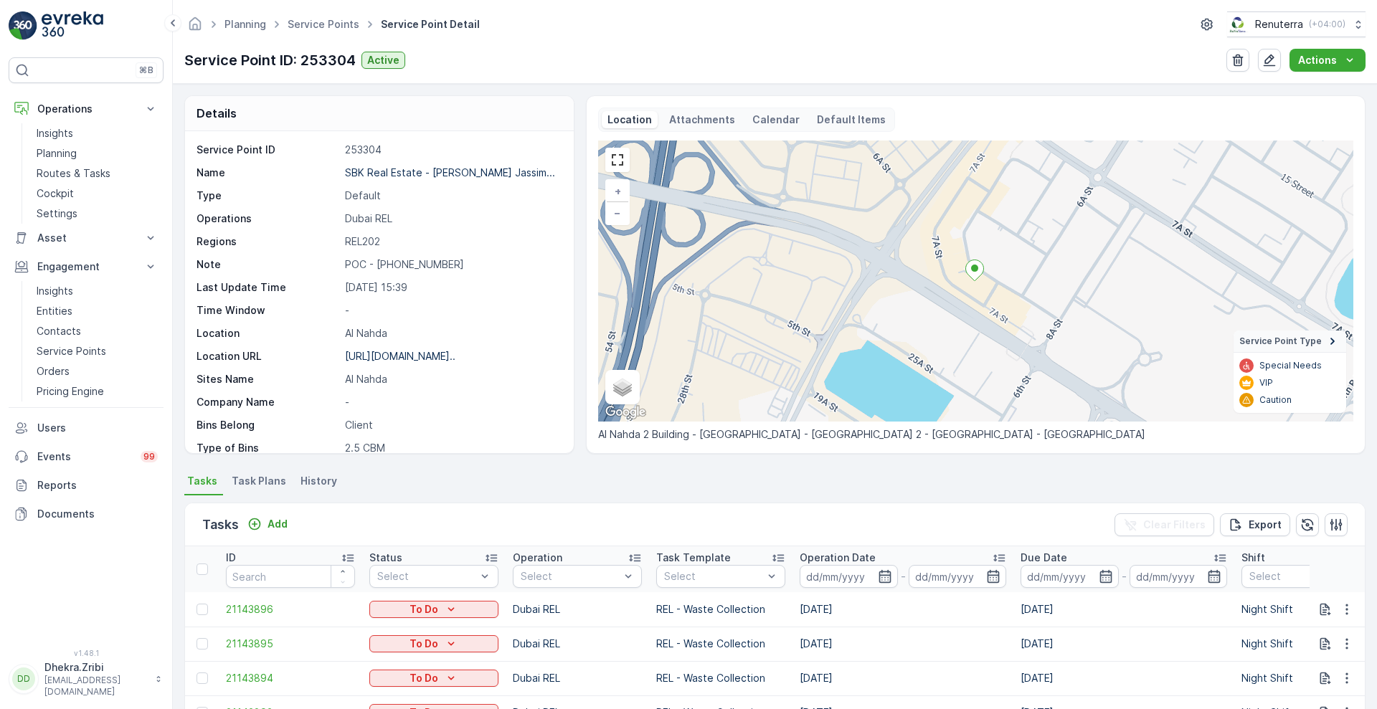
scroll to position [269, 0]
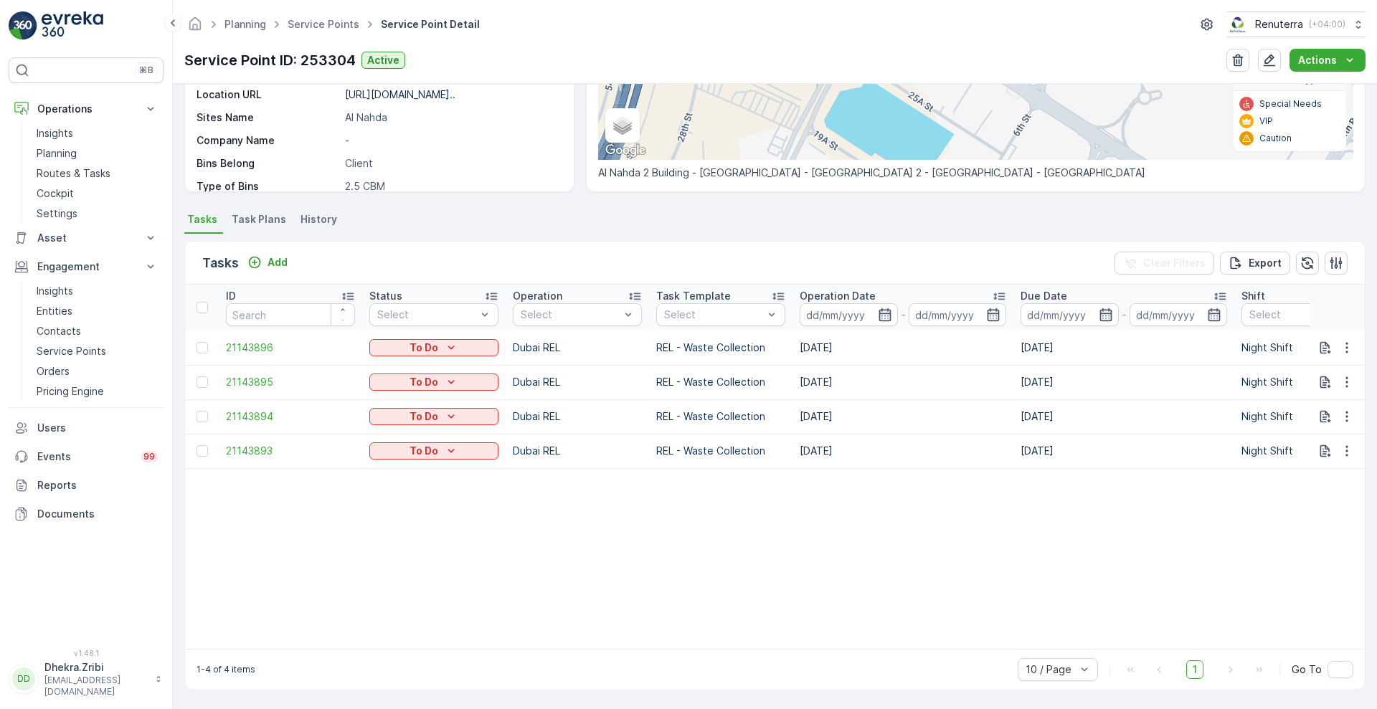
click at [1043, 289] on p "Due Date" at bounding box center [1044, 296] width 47 height 14
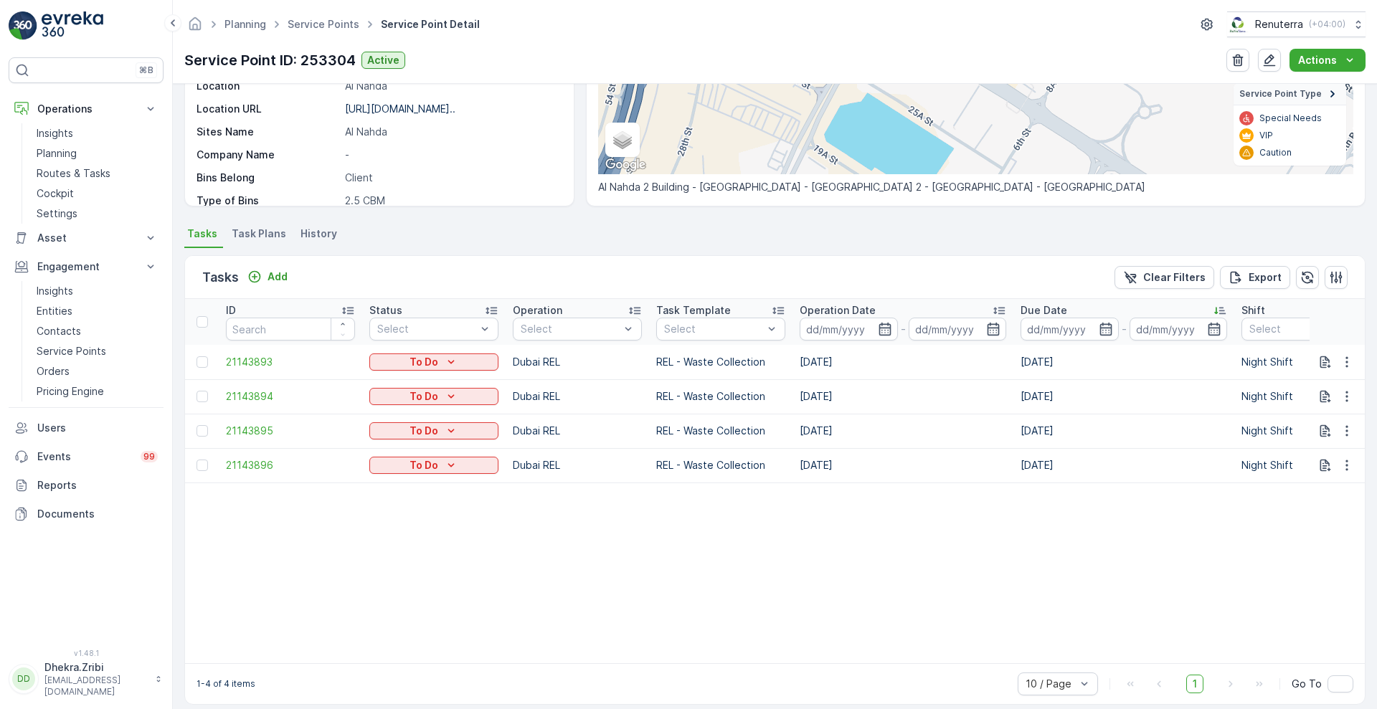
scroll to position [269, 0]
